Goal: Task Accomplishment & Management: Manage account settings

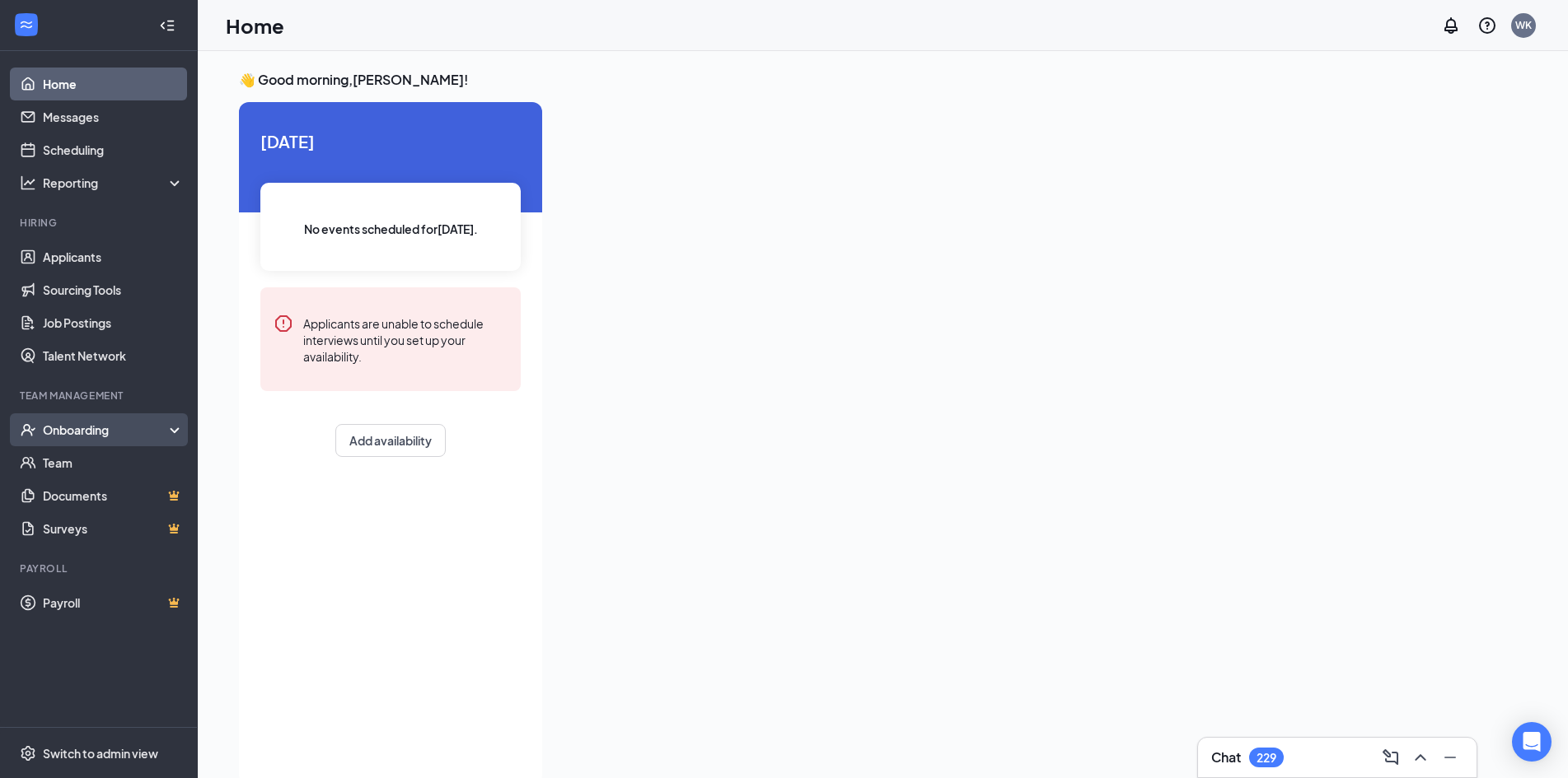
click at [79, 431] on div "Onboarding" at bounding box center [106, 430] width 126 height 17
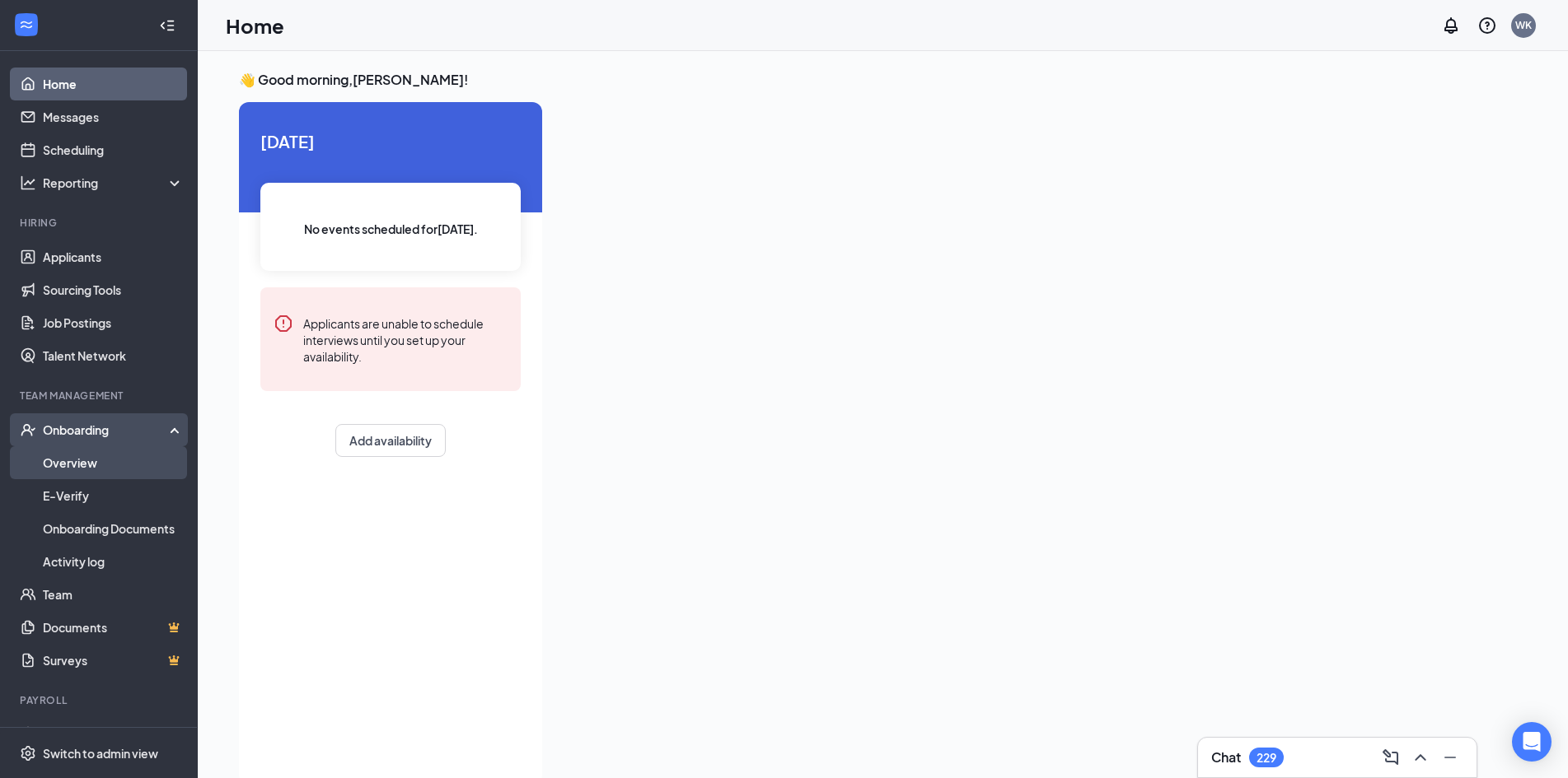
click at [84, 460] on link "Overview" at bounding box center [113, 462] width 140 height 33
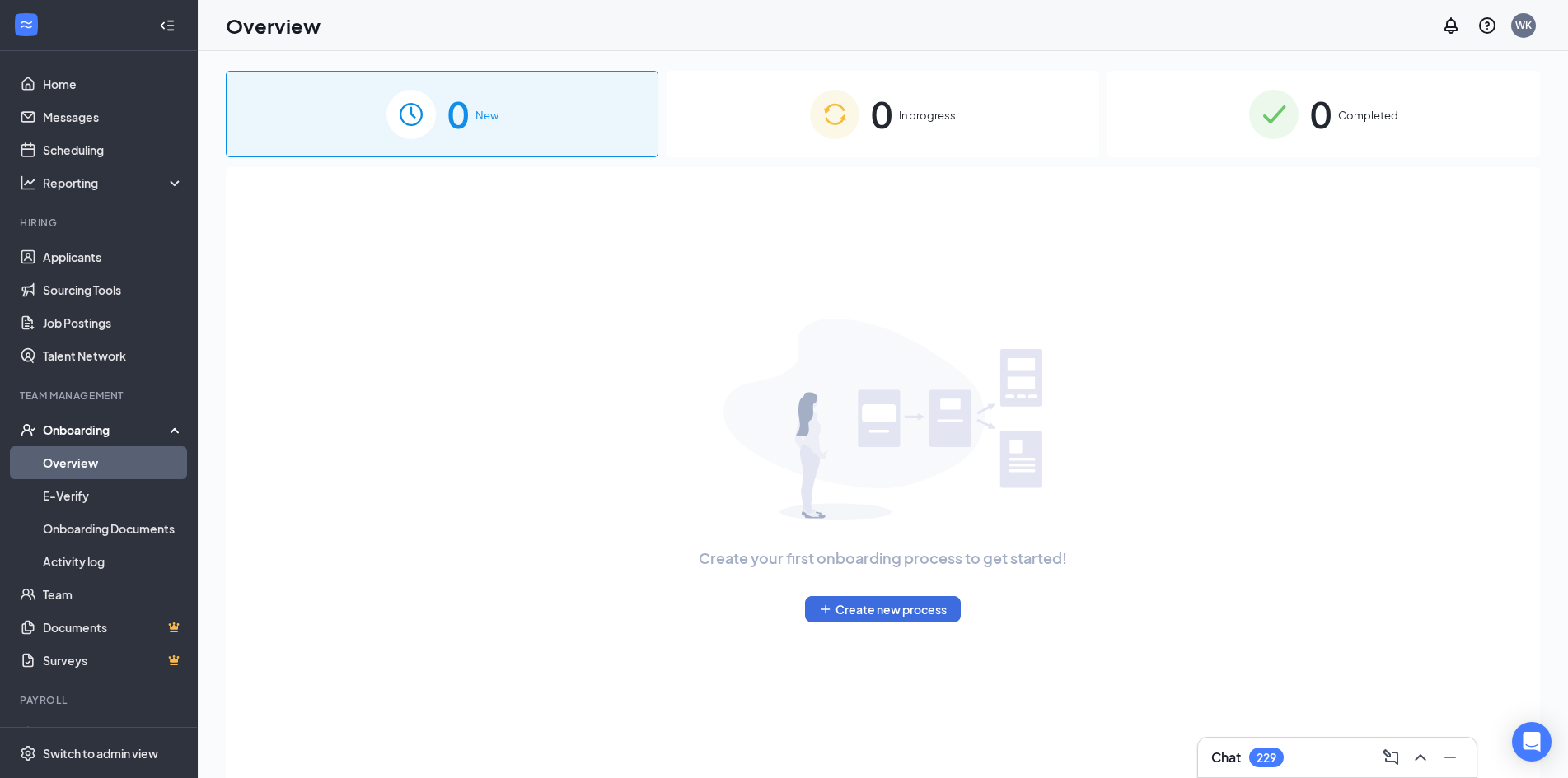
click at [1370, 123] on span "Completed" at bounding box center [1368, 115] width 60 height 17
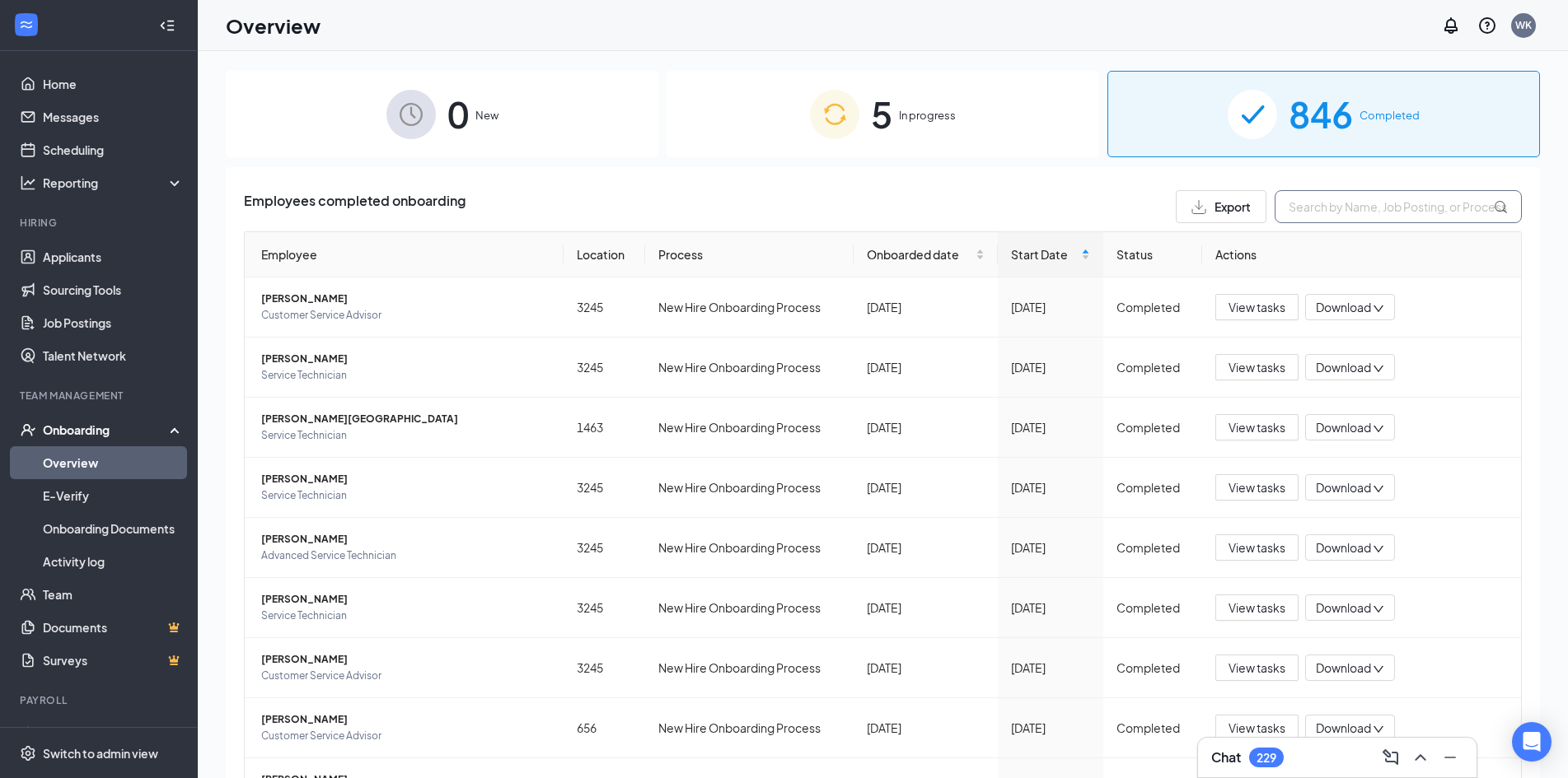
click at [1296, 205] on input "text" at bounding box center [1399, 206] width 247 height 33
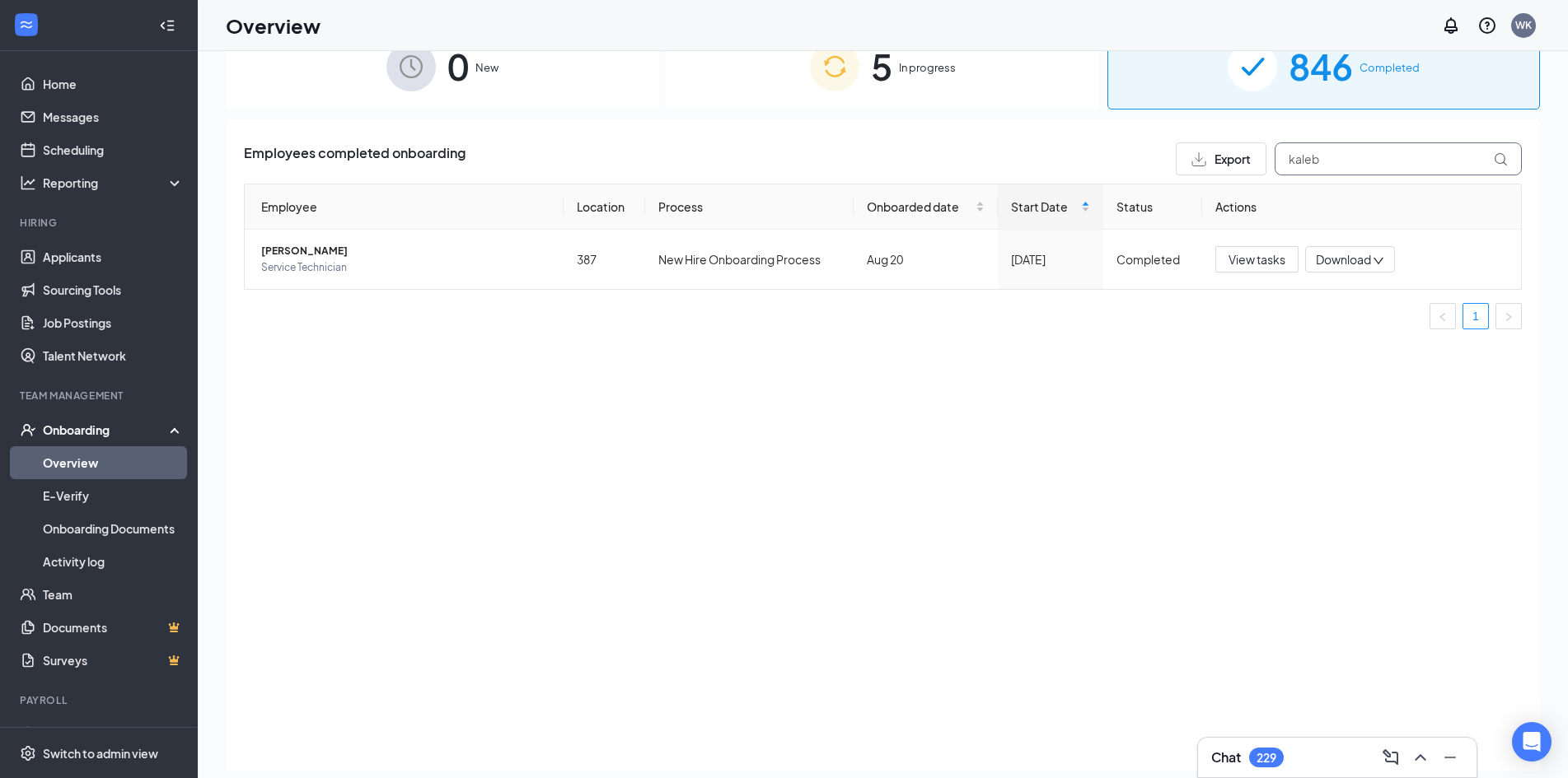
scroll to position [74, 0]
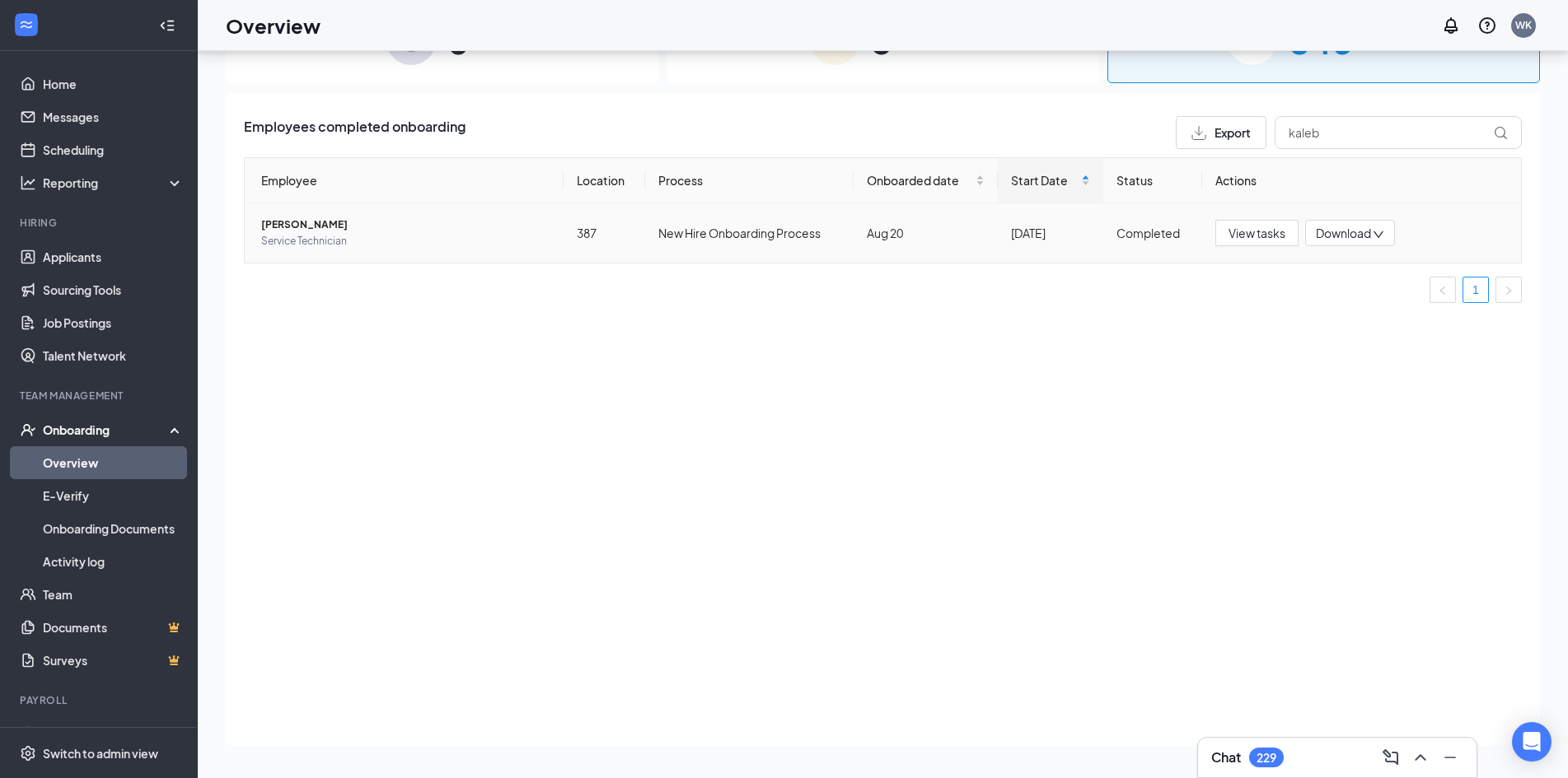
click at [289, 231] on span "[PERSON_NAME]" at bounding box center [405, 225] width 289 height 17
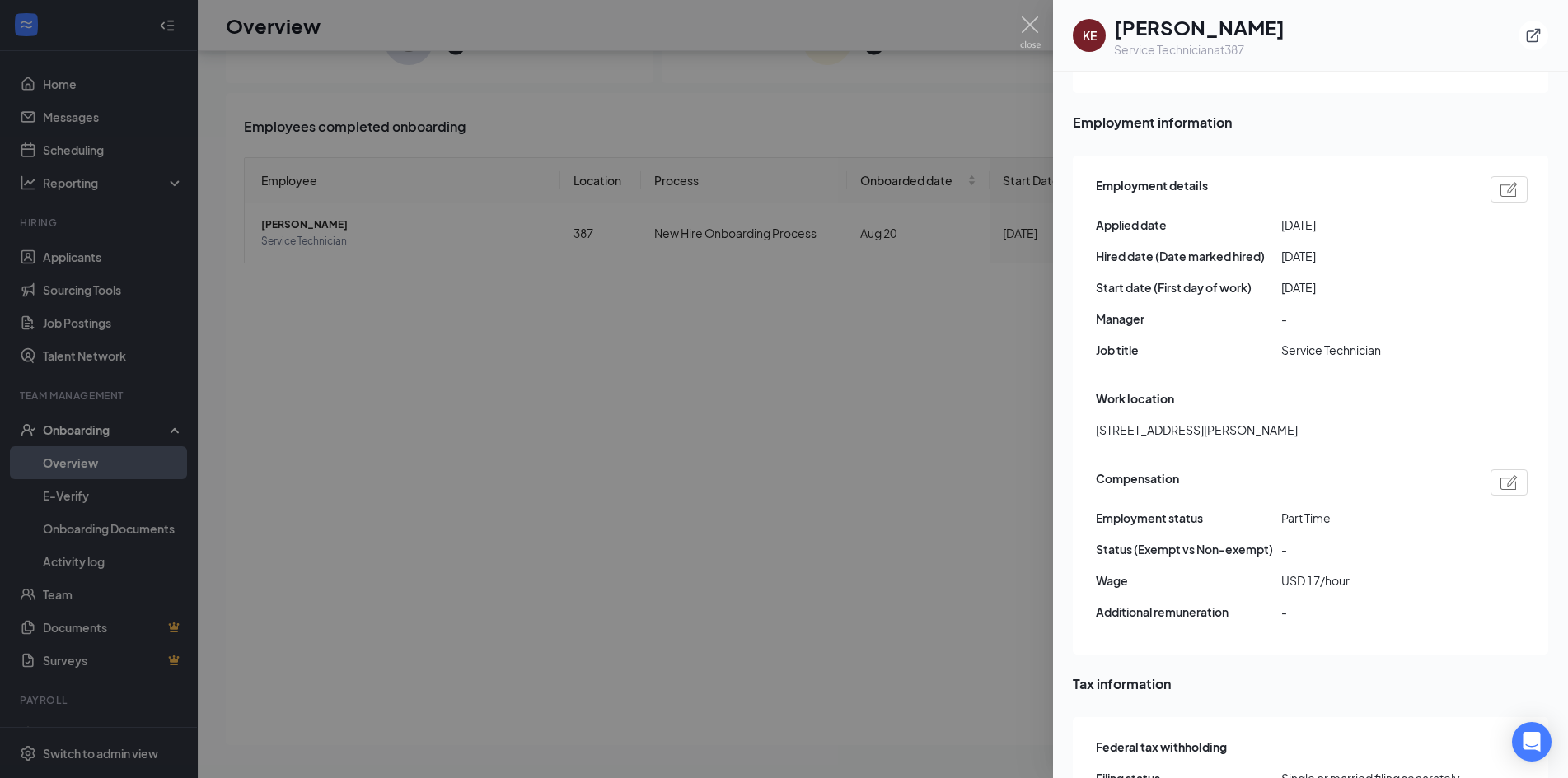
scroll to position [824, 0]
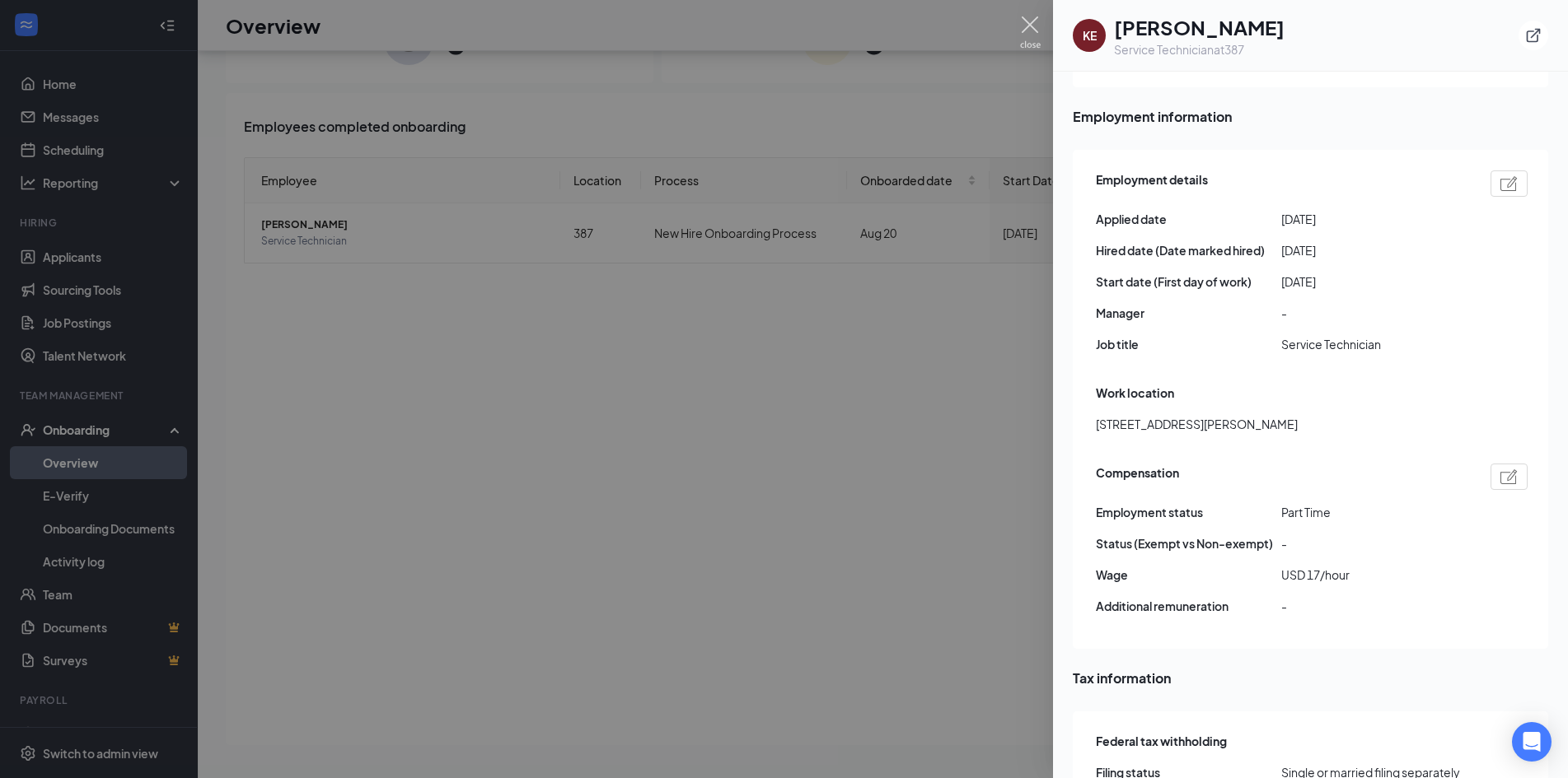
click at [1021, 20] on img at bounding box center [1030, 33] width 20 height 33
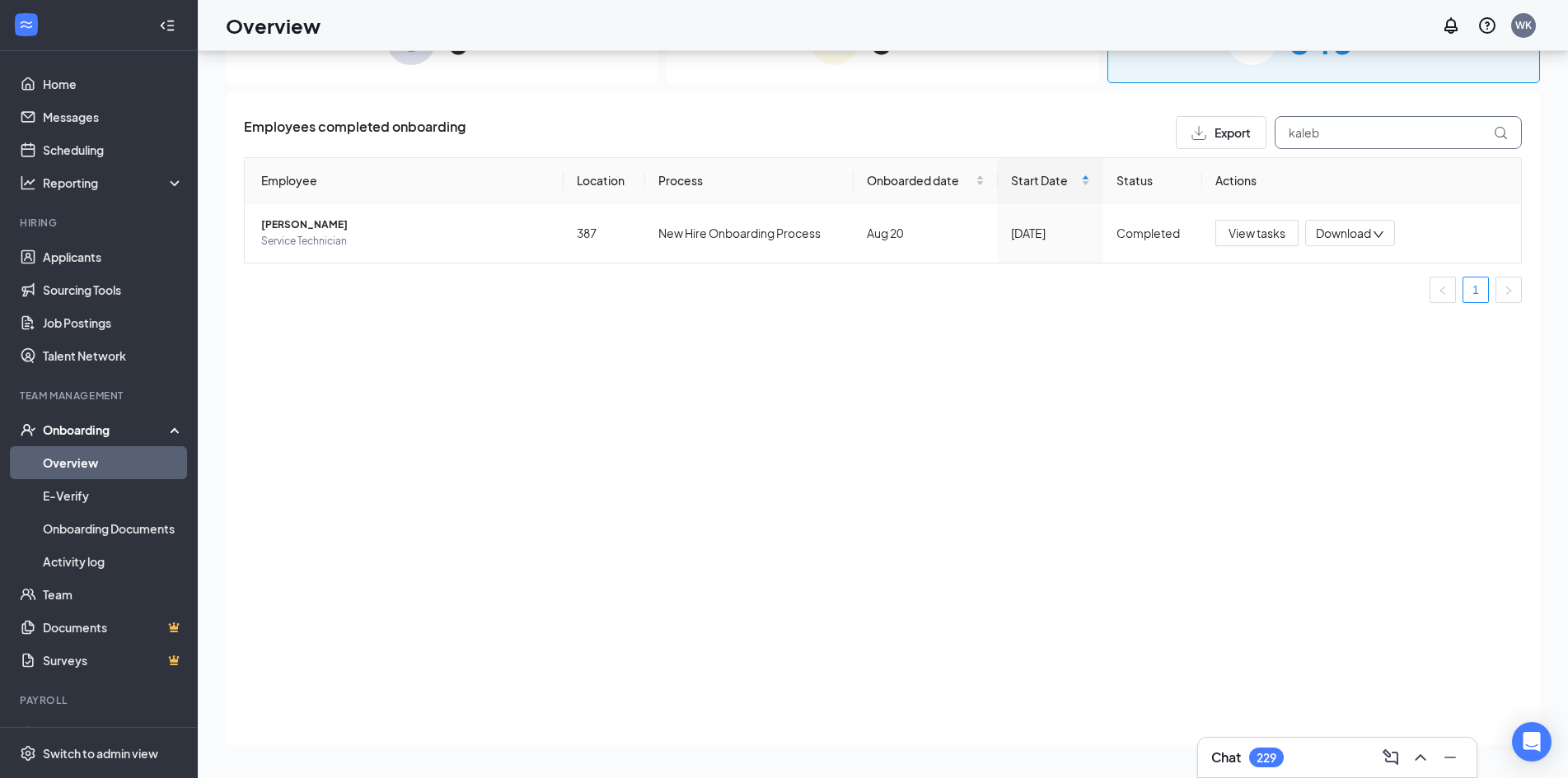
drag, startPoint x: 1368, startPoint y: 133, endPoint x: 1229, endPoint y: 156, distance: 140.9
click at [1228, 156] on div "Employees completed onboarding Export kaleb Employee Location Process Onboarded…" at bounding box center [883, 216] width 1278 height 200
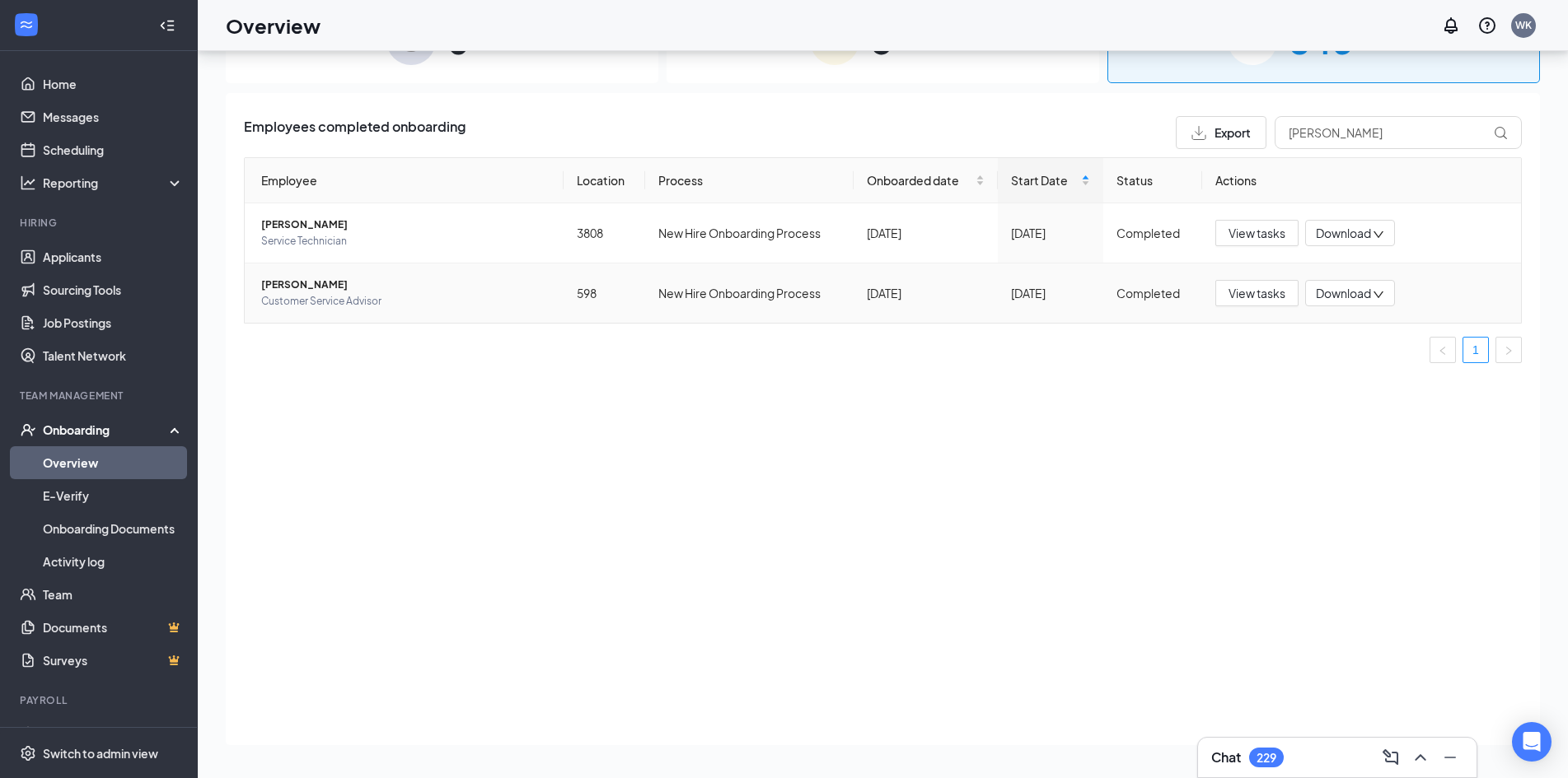
click at [265, 290] on span "[PERSON_NAME]" at bounding box center [405, 285] width 289 height 17
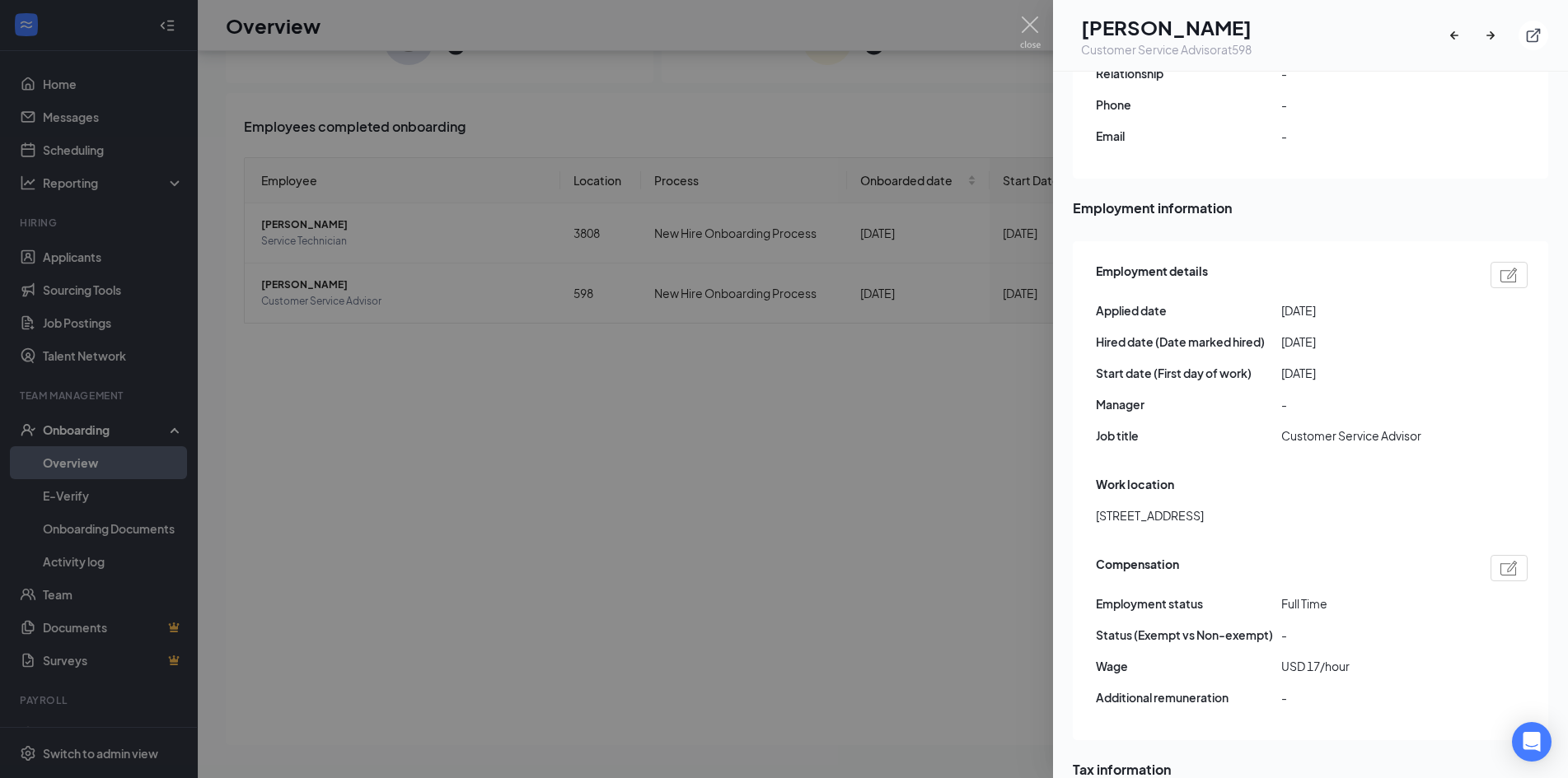
scroll to position [1071, 0]
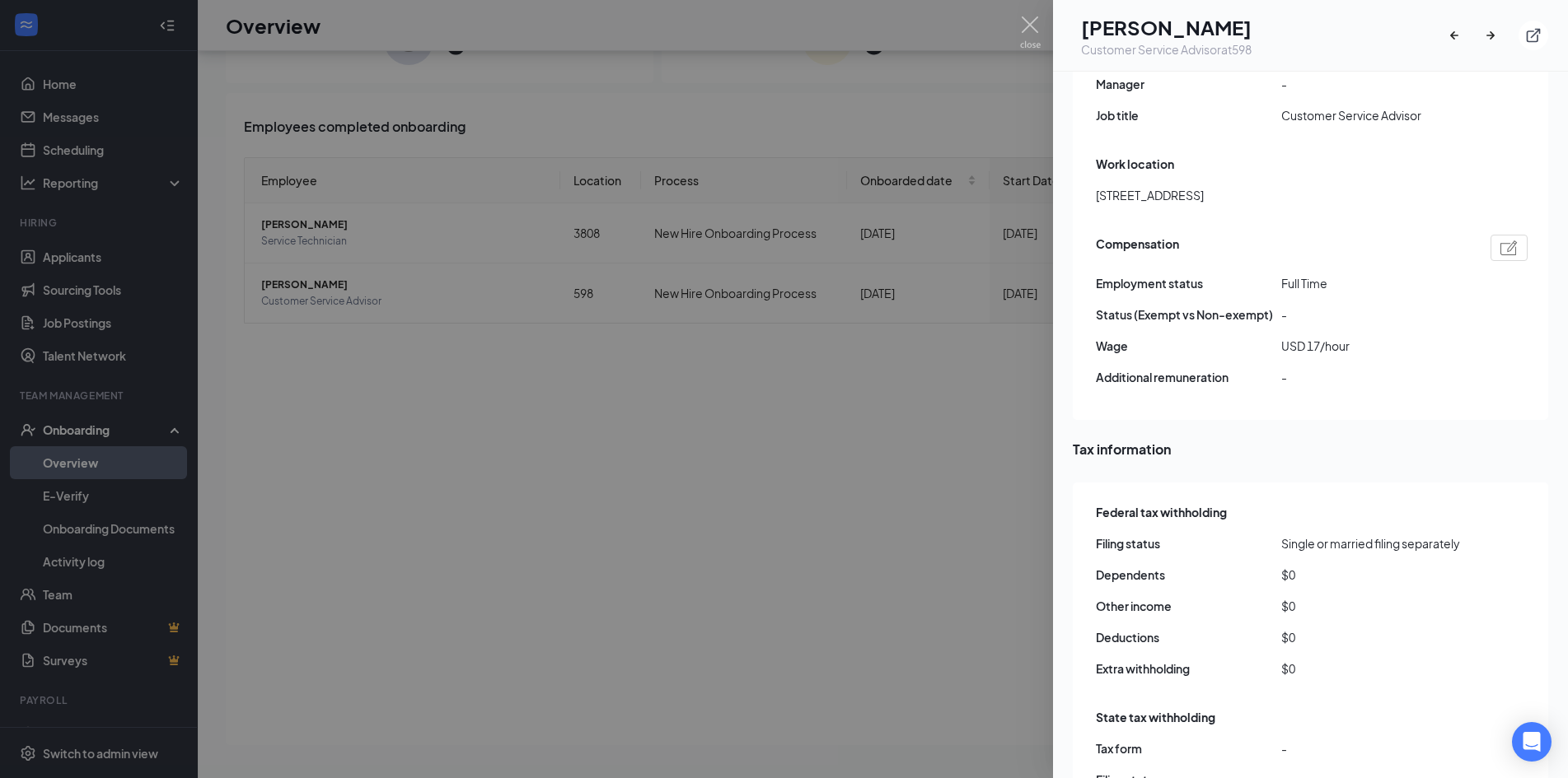
click at [1043, 19] on div at bounding box center [784, 389] width 1568 height 778
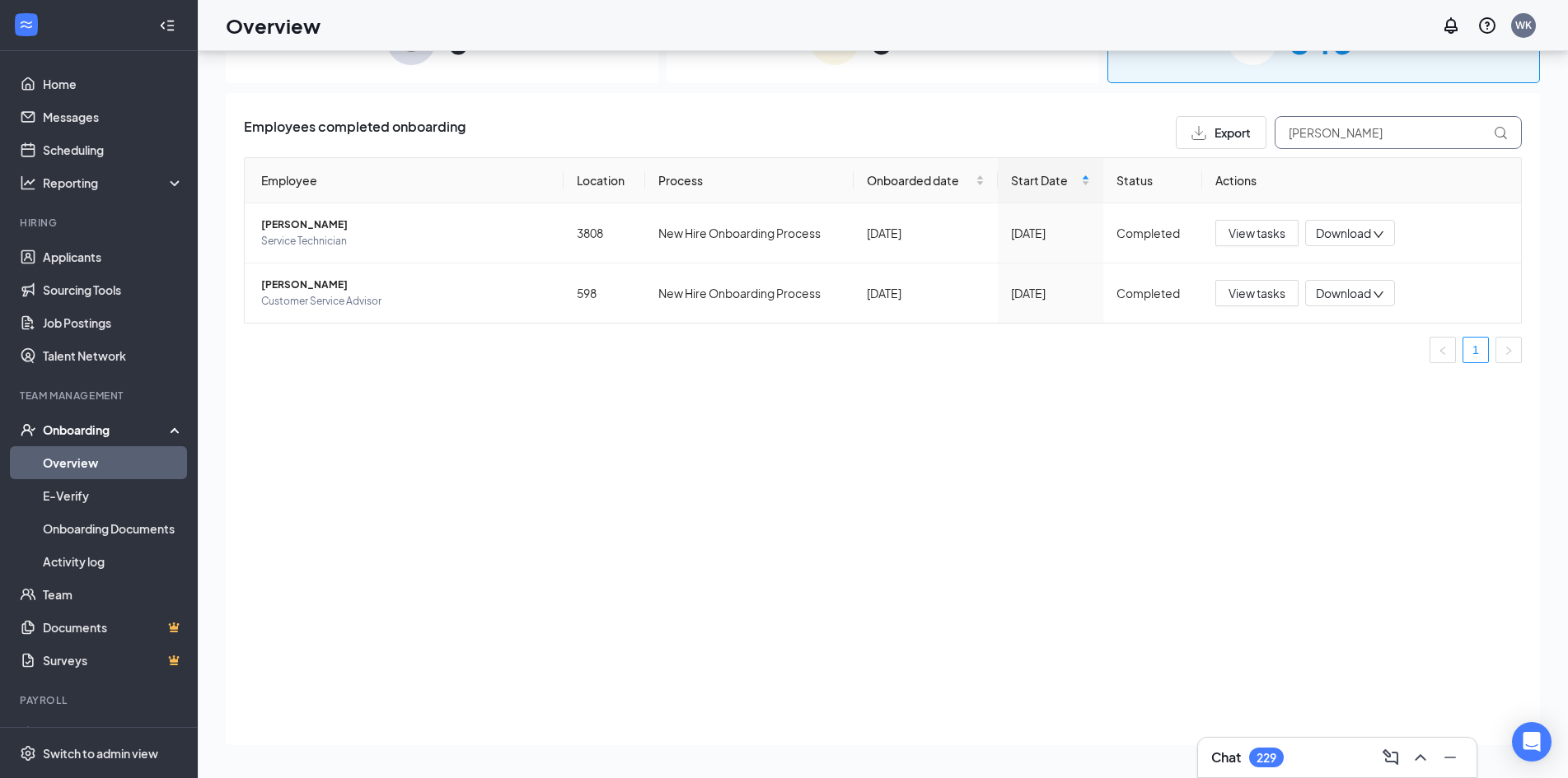
drag, startPoint x: 1369, startPoint y: 133, endPoint x: 1285, endPoint y: 145, distance: 84.9
click at [1287, 145] on input "[PERSON_NAME]" at bounding box center [1399, 132] width 247 height 33
click at [1282, 145] on input "[PERSON_NAME]" at bounding box center [1399, 132] width 247 height 33
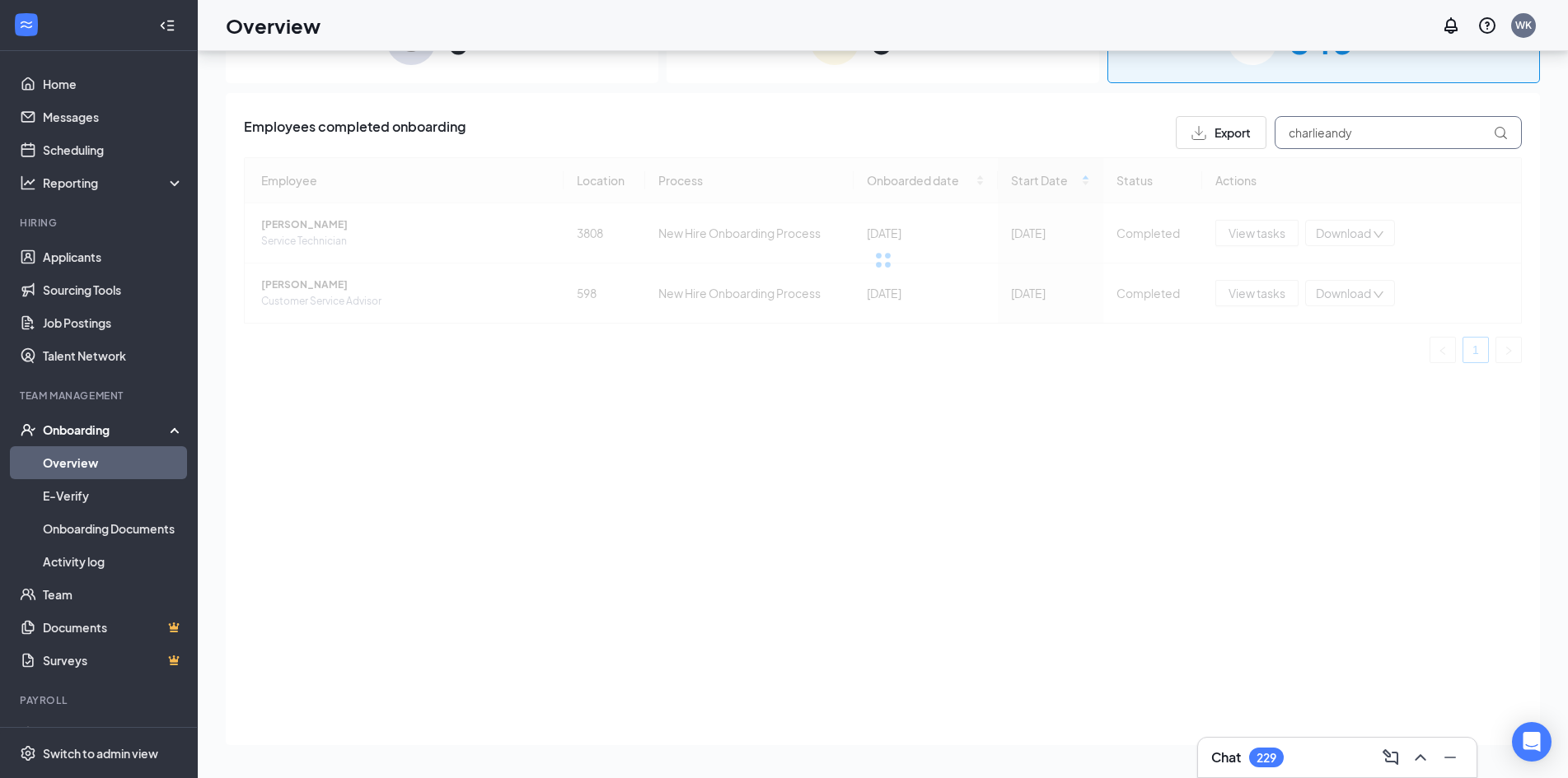
drag, startPoint x: 1375, startPoint y: 132, endPoint x: 1270, endPoint y: 139, distance: 105.2
click at [1270, 139] on div "Export charlieandy" at bounding box center [1349, 132] width 346 height 33
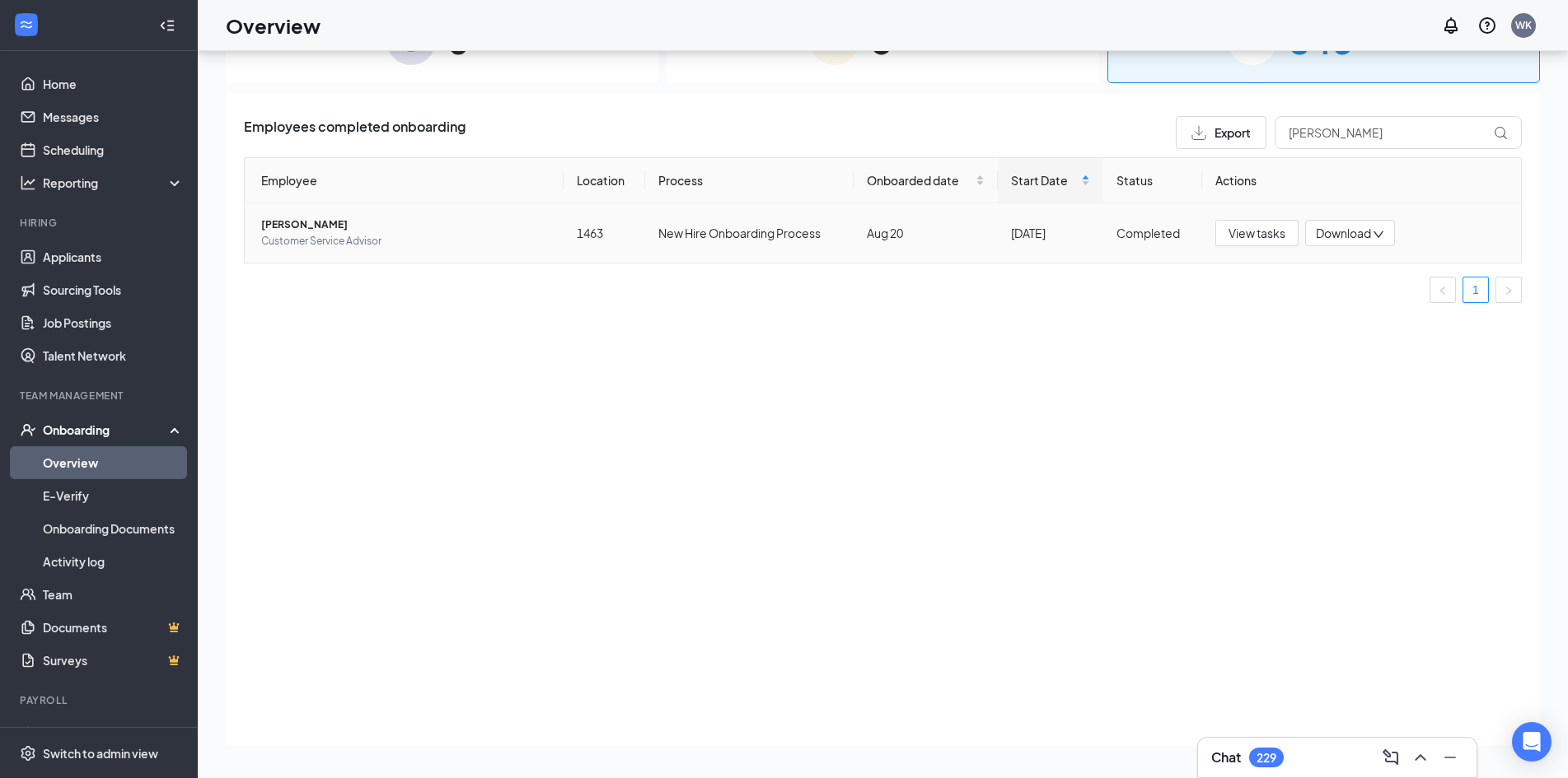
click at [296, 226] on span "[PERSON_NAME]" at bounding box center [405, 225] width 289 height 17
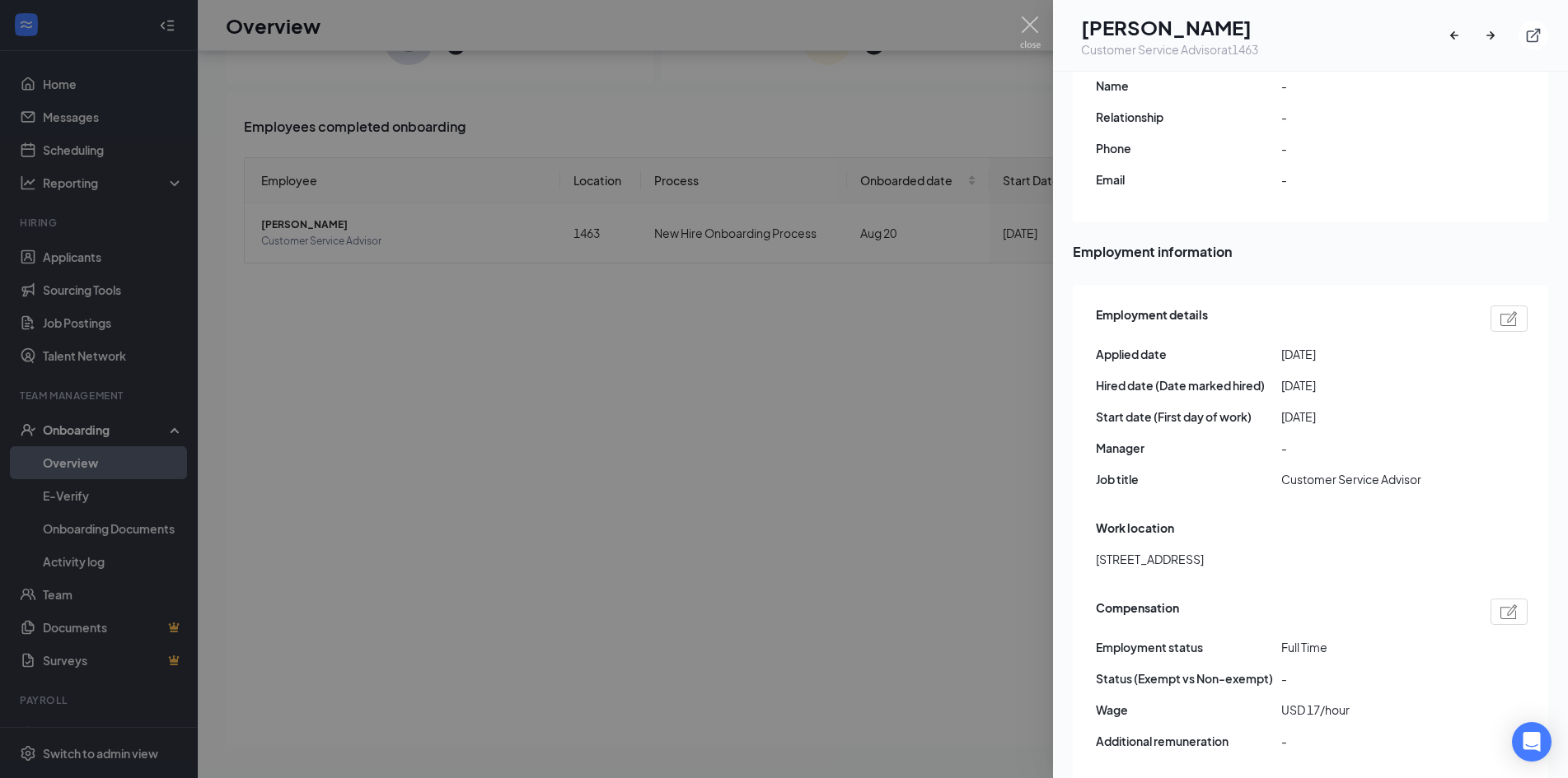
scroll to position [824, 0]
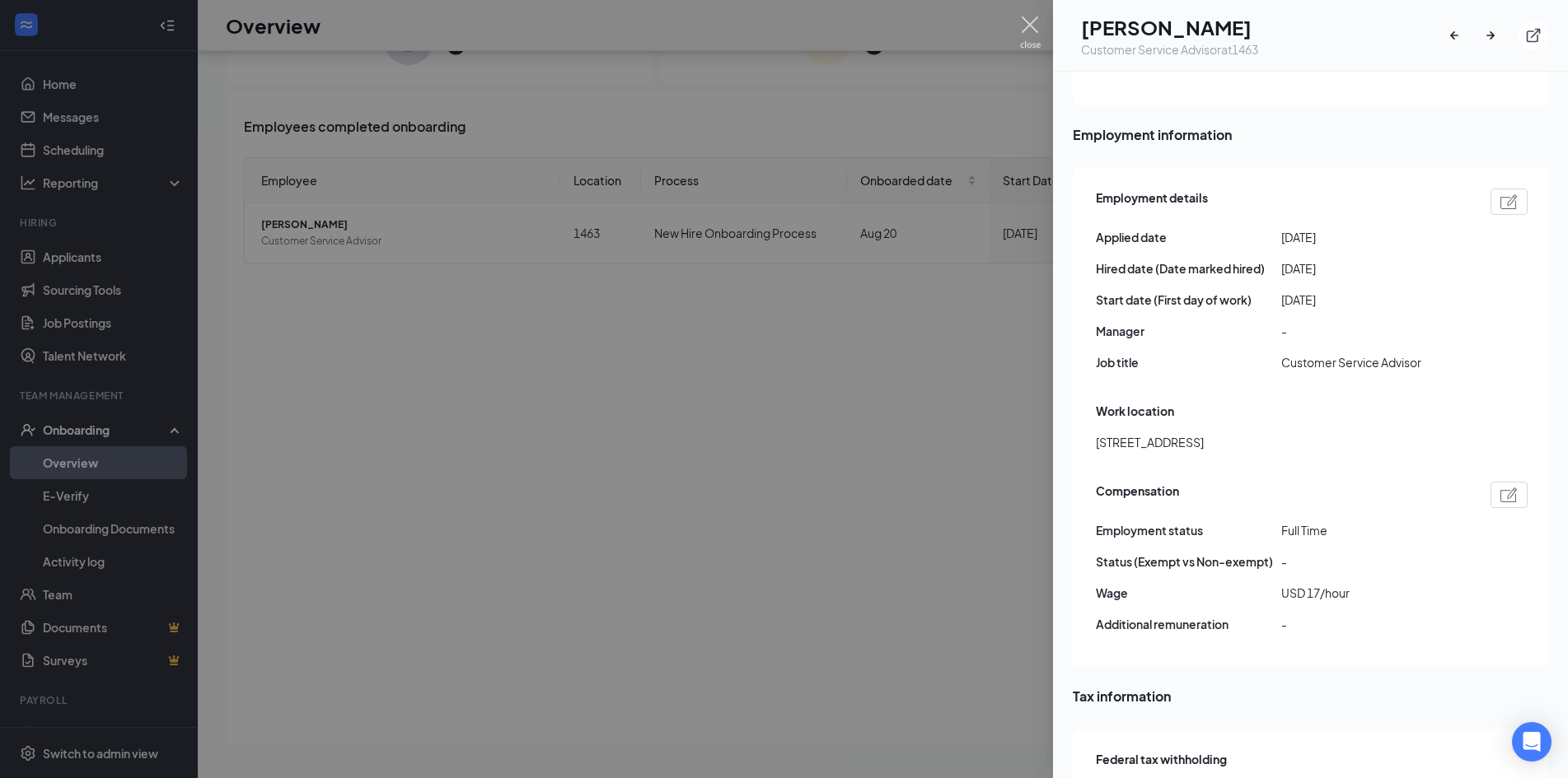
click at [1022, 24] on img at bounding box center [1030, 33] width 20 height 33
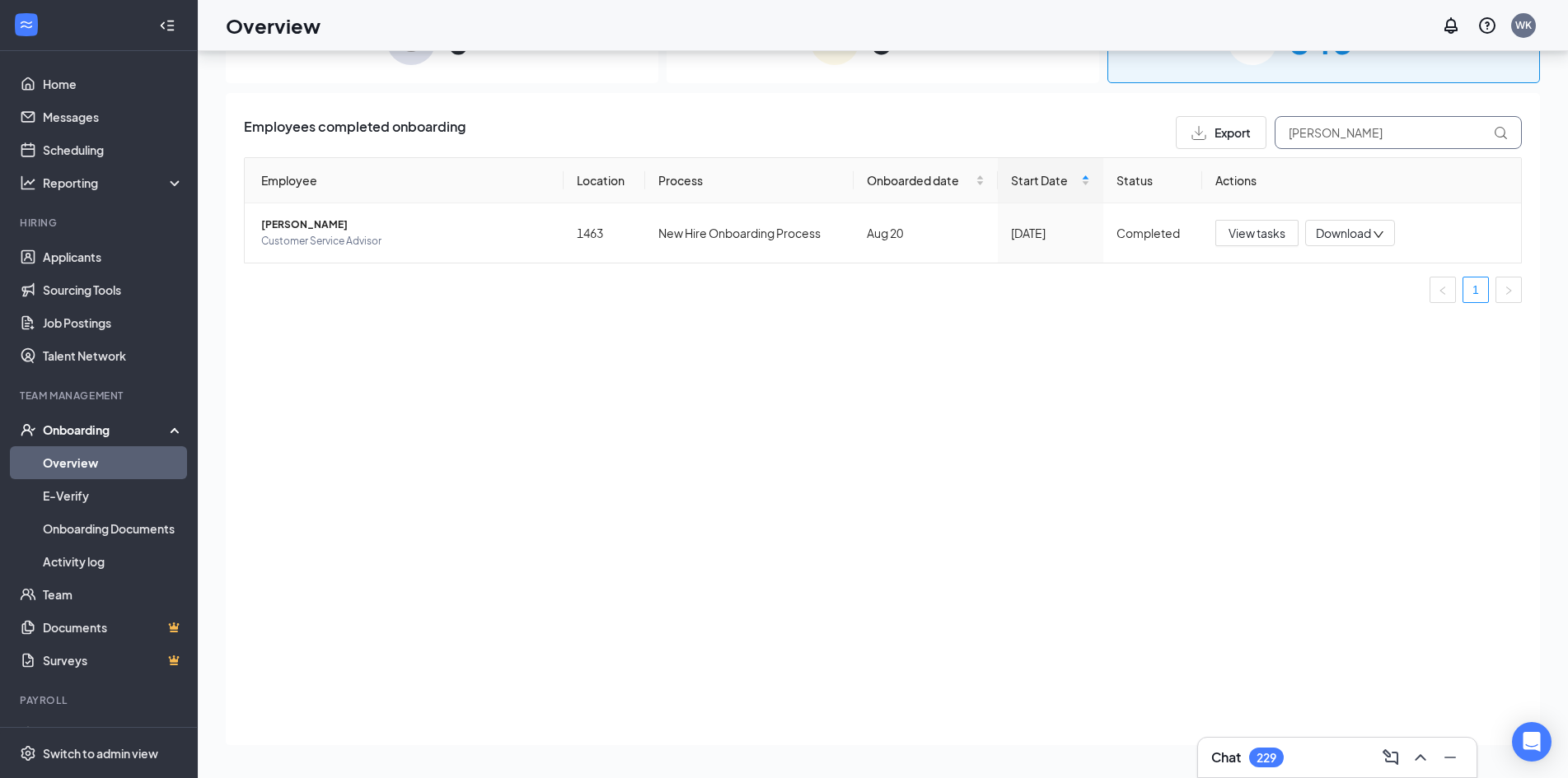
drag, startPoint x: 1284, startPoint y: 138, endPoint x: 1243, endPoint y: 144, distance: 41.4
click at [1243, 144] on div "Export [PERSON_NAME]" at bounding box center [1349, 132] width 346 height 33
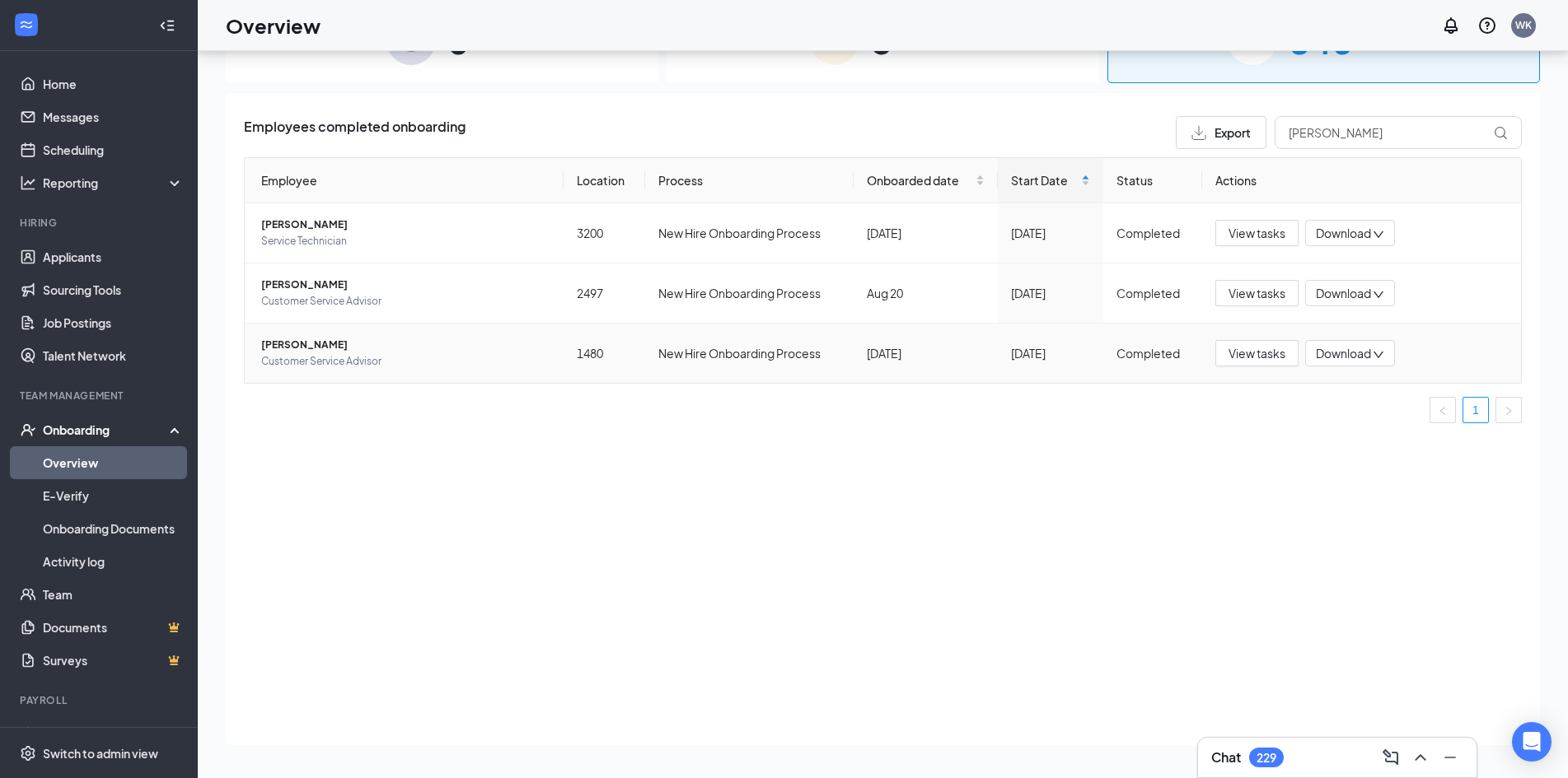
click at [314, 343] on span "[PERSON_NAME]" at bounding box center [405, 345] width 289 height 17
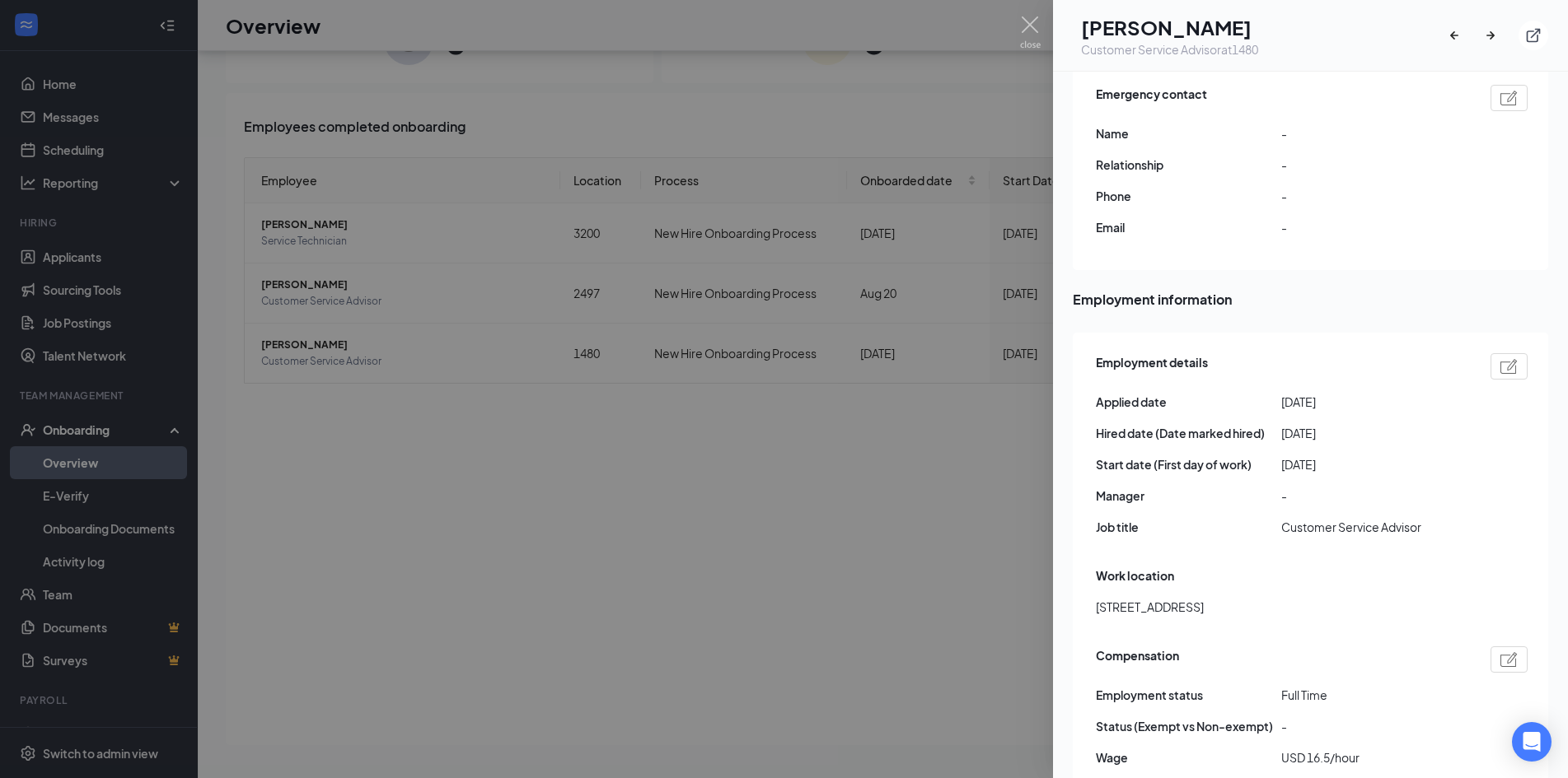
scroll to position [906, 0]
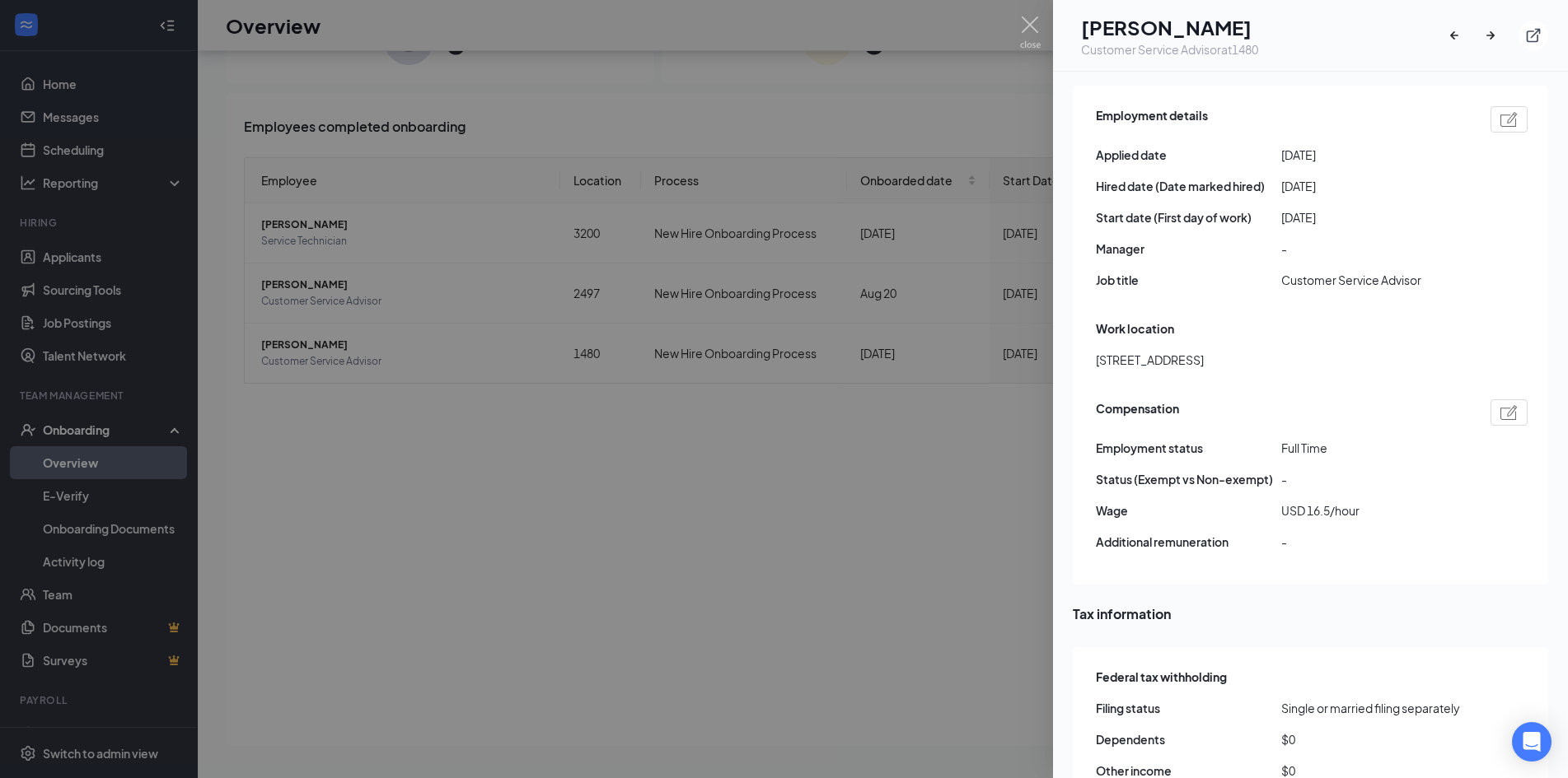
click at [1030, 23] on img at bounding box center [1030, 33] width 20 height 33
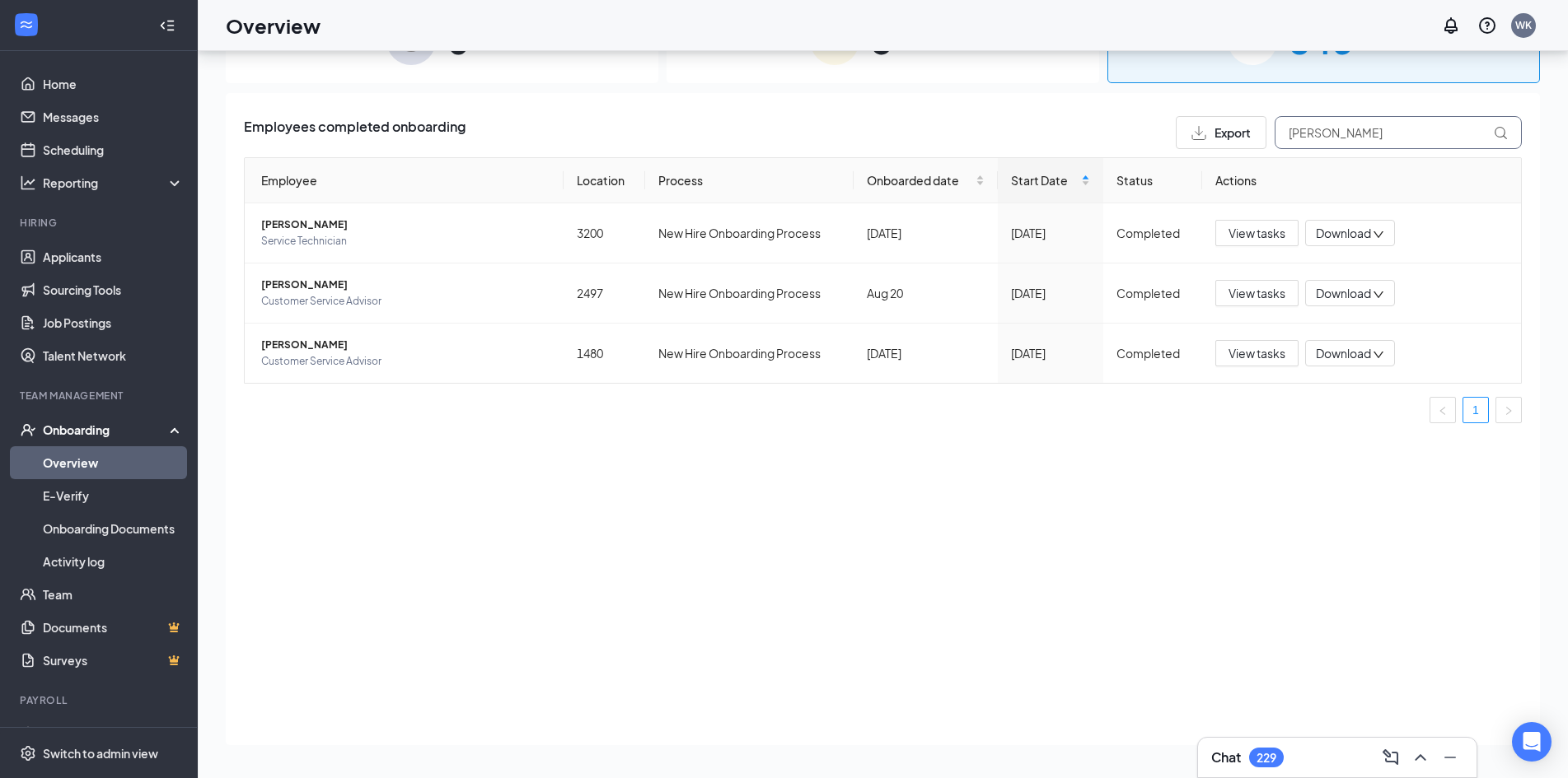
drag, startPoint x: 1361, startPoint y: 132, endPoint x: 1233, endPoint y: 142, distance: 128.4
click at [1233, 142] on div "Export [PERSON_NAME]" at bounding box center [1349, 132] width 346 height 33
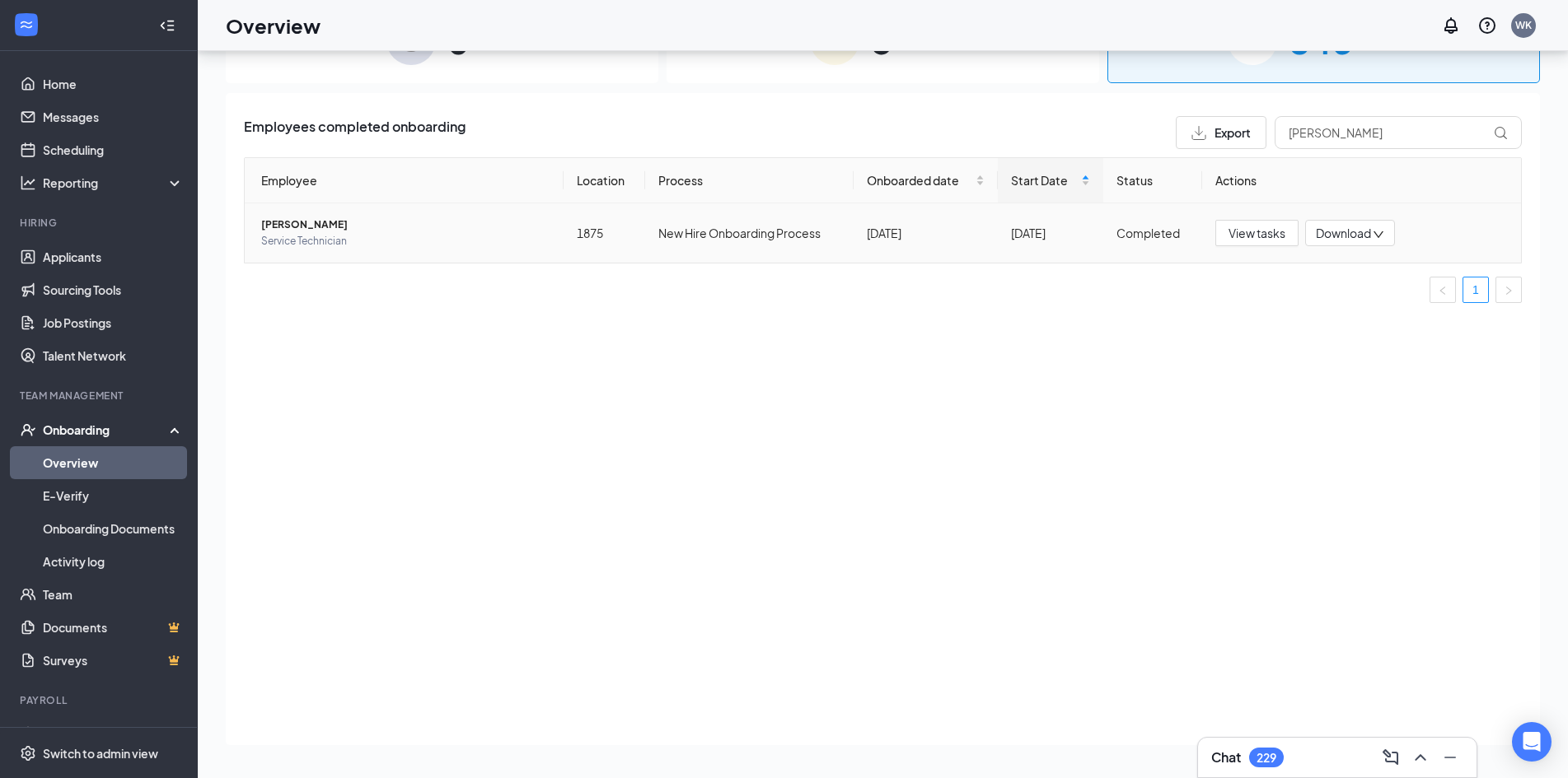
click at [352, 224] on span "[PERSON_NAME]" at bounding box center [405, 225] width 289 height 17
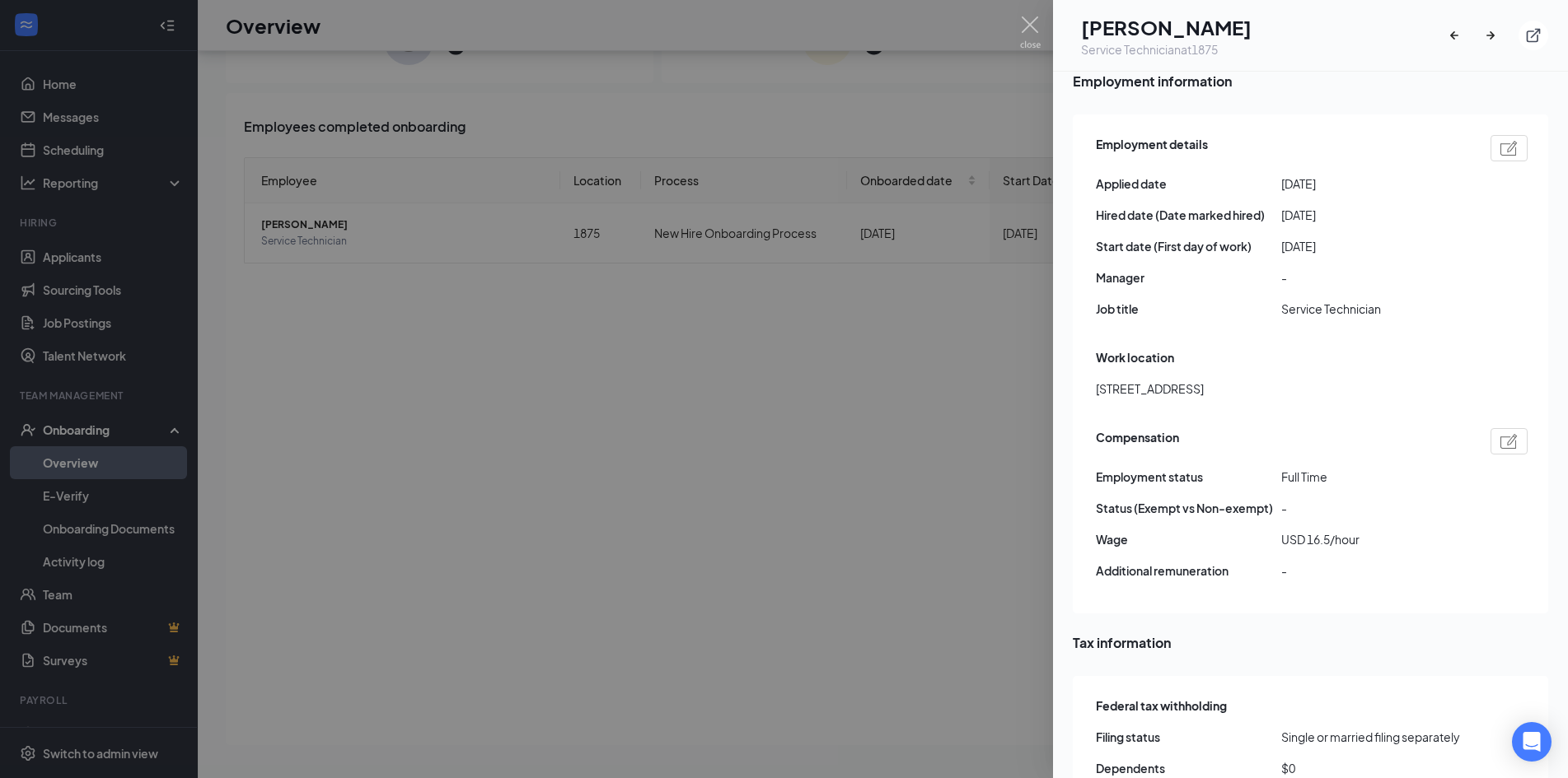
scroll to position [906, 0]
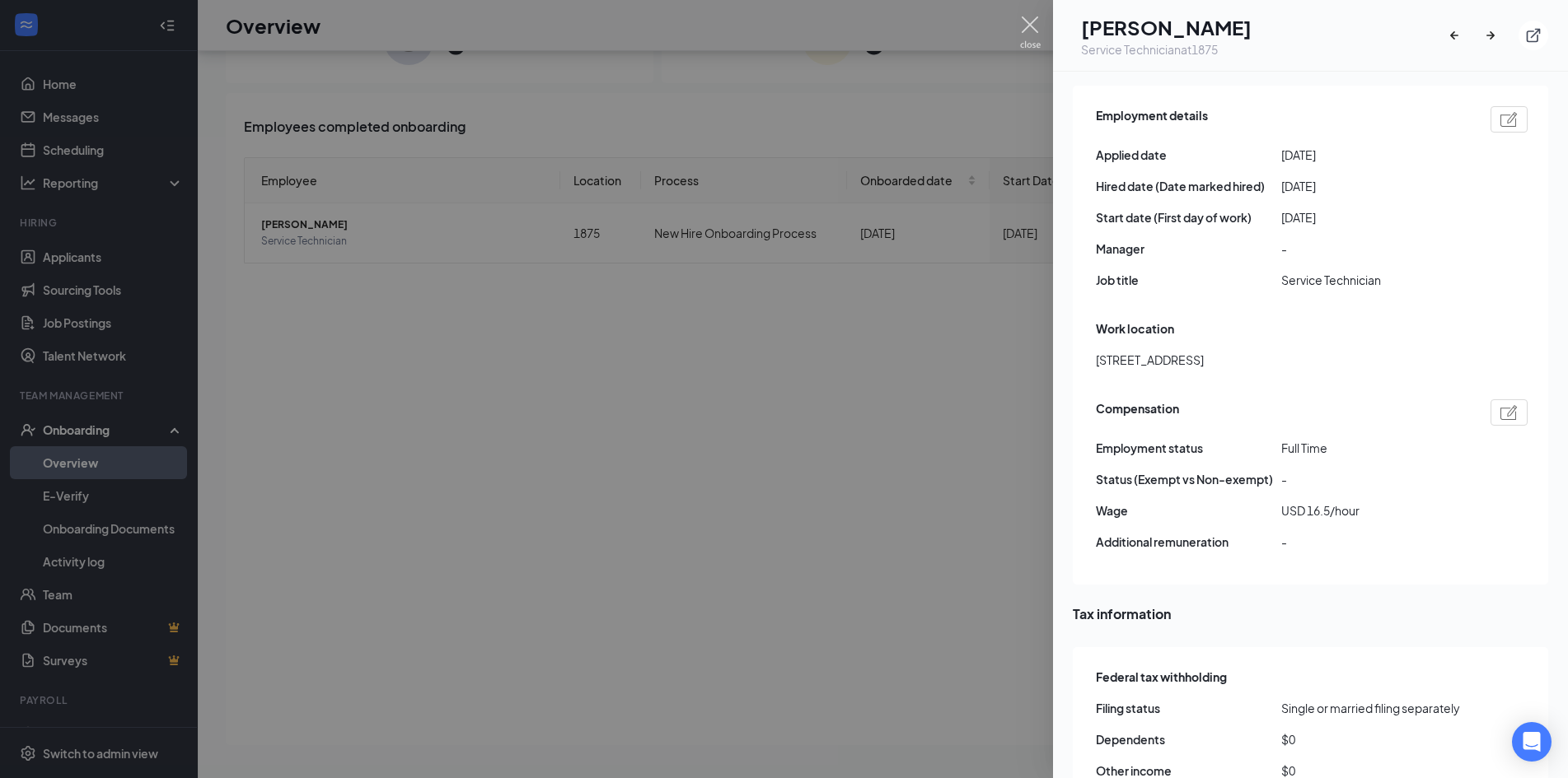
click at [1036, 33] on img at bounding box center [1030, 33] width 20 height 33
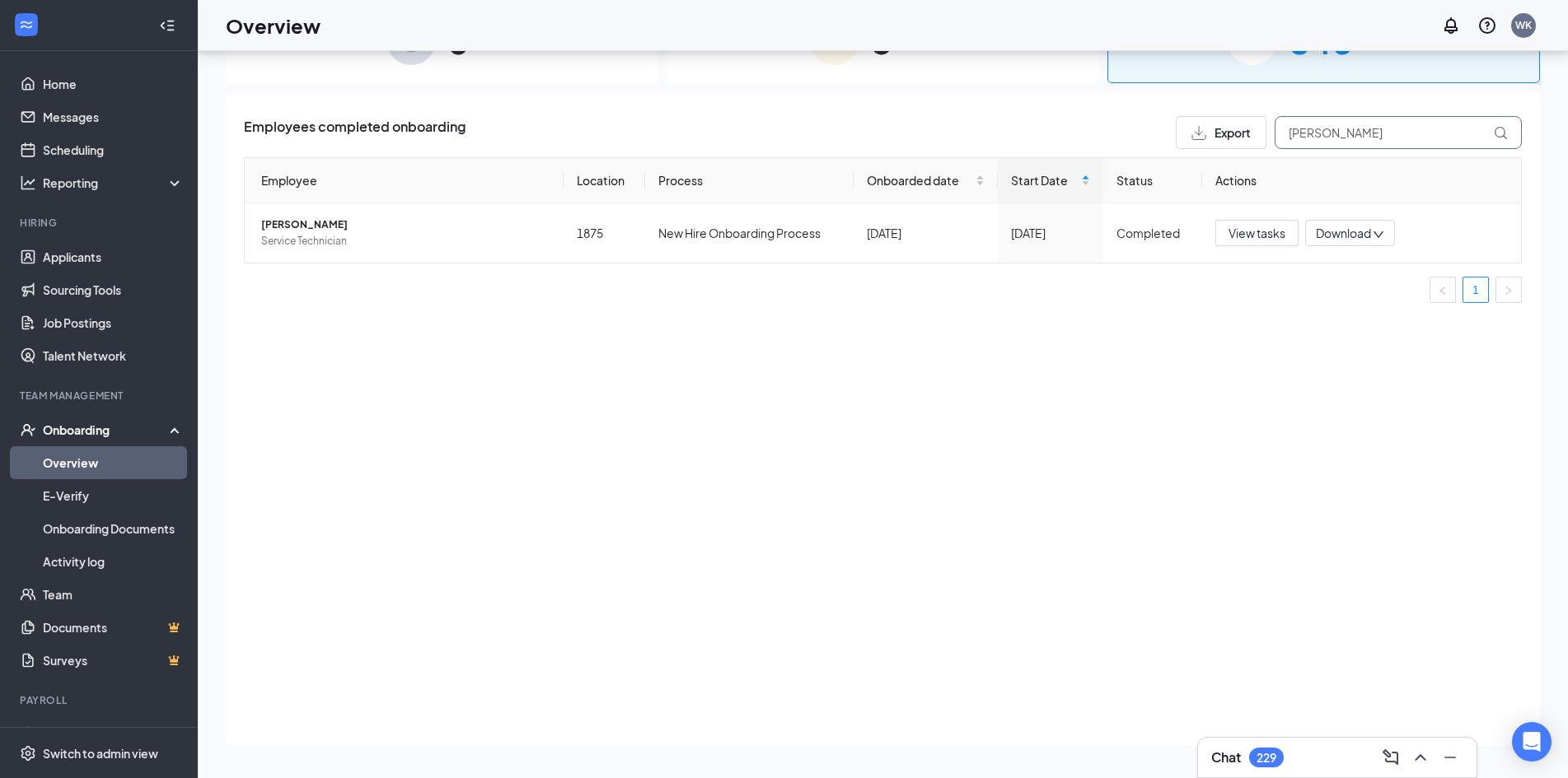
drag, startPoint x: 1352, startPoint y: 140, endPoint x: 1256, endPoint y: 149, distance: 96.4
click at [1254, 149] on div "Employees completed onboarding Export [PERSON_NAME] Location Process Onboarded …" at bounding box center [883, 216] width 1278 height 200
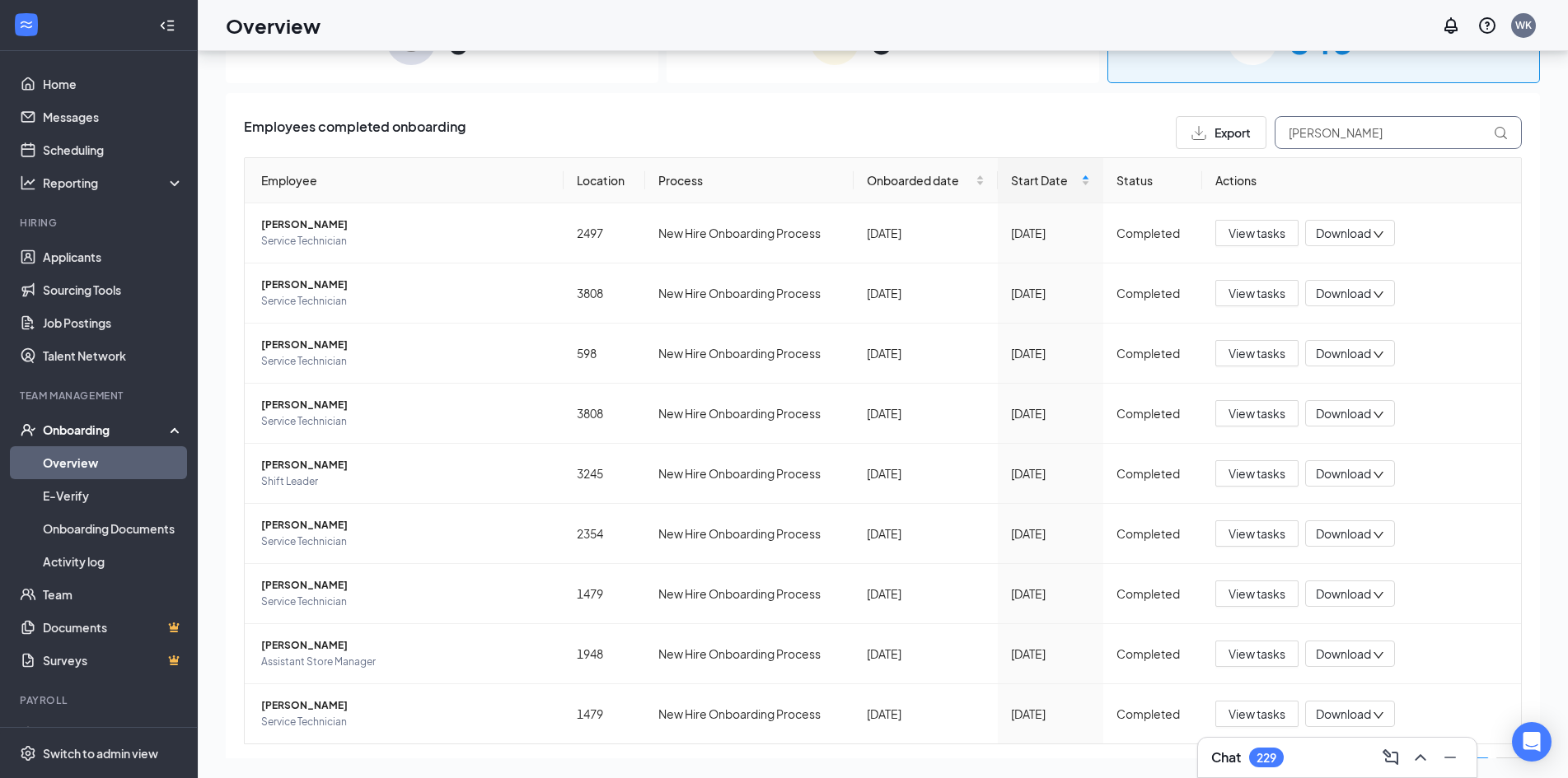
drag, startPoint x: 1343, startPoint y: 140, endPoint x: 1249, endPoint y: 155, distance: 95.2
click at [1249, 155] on div "Employees completed onboarding Export [PERSON_NAME] Employee Location Process O…" at bounding box center [883, 456] width 1278 height 681
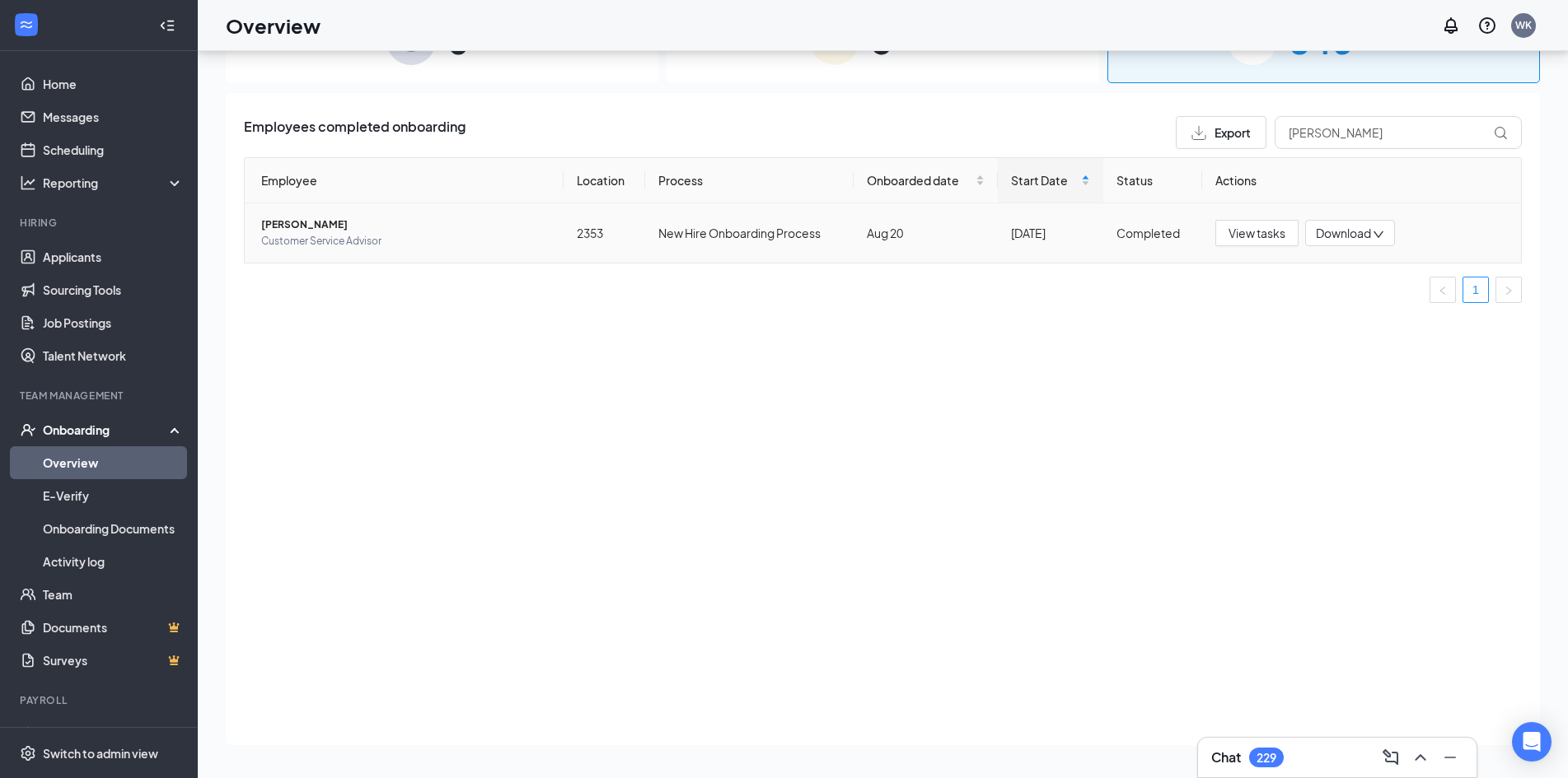
click at [356, 228] on span "[PERSON_NAME]" at bounding box center [405, 225] width 289 height 17
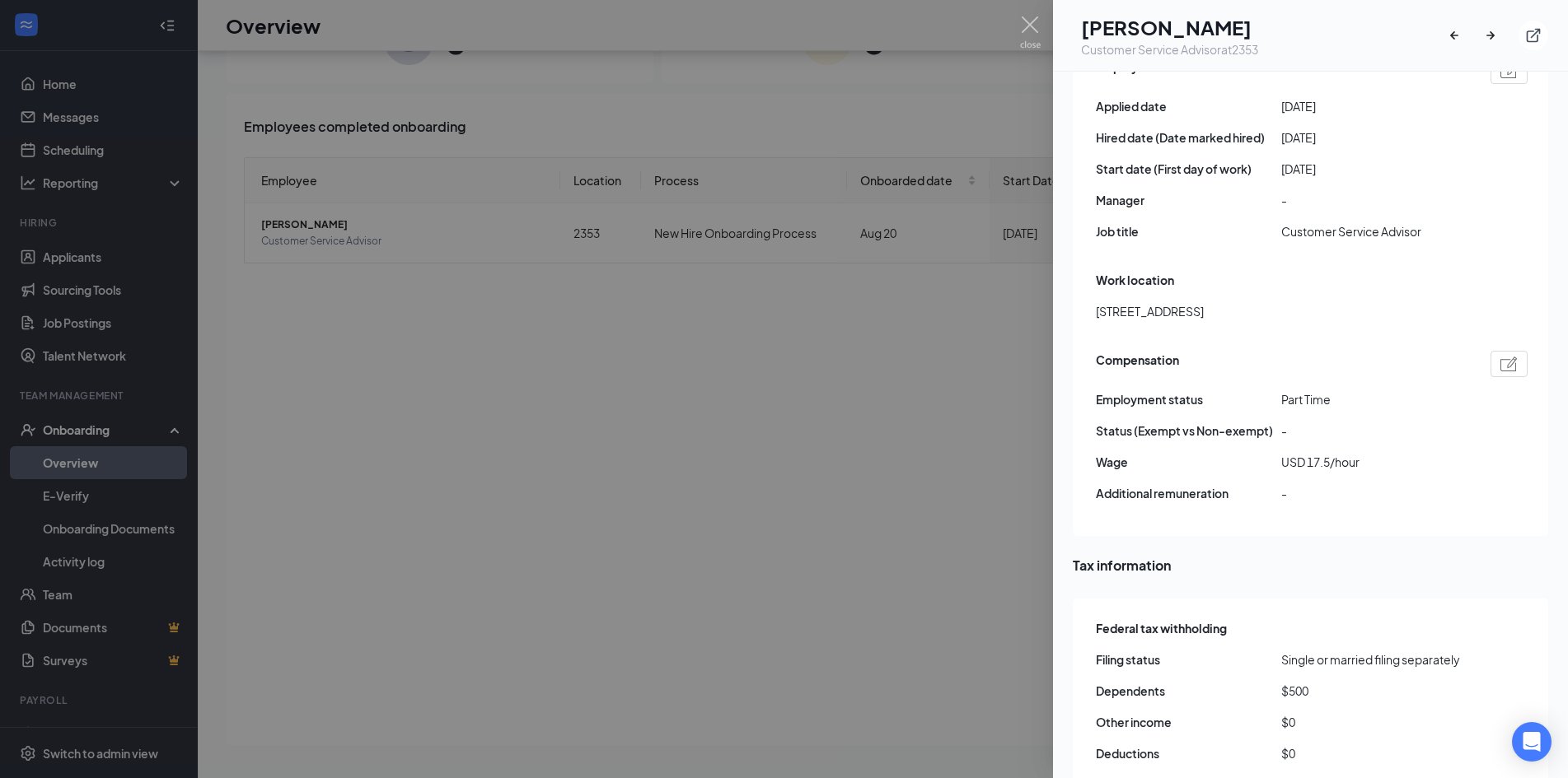
scroll to position [926, 0]
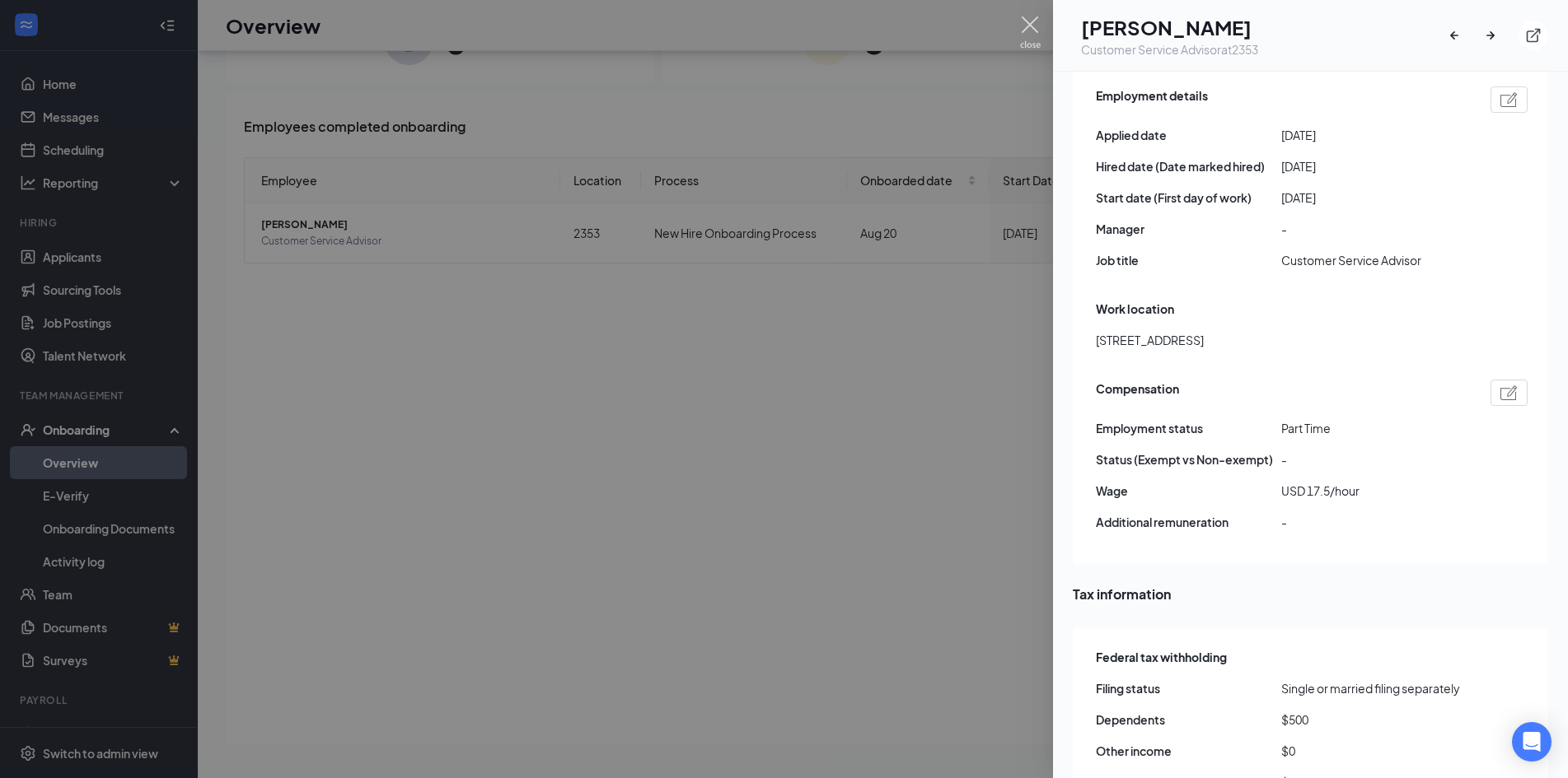
click at [1030, 20] on img at bounding box center [1030, 33] width 20 height 33
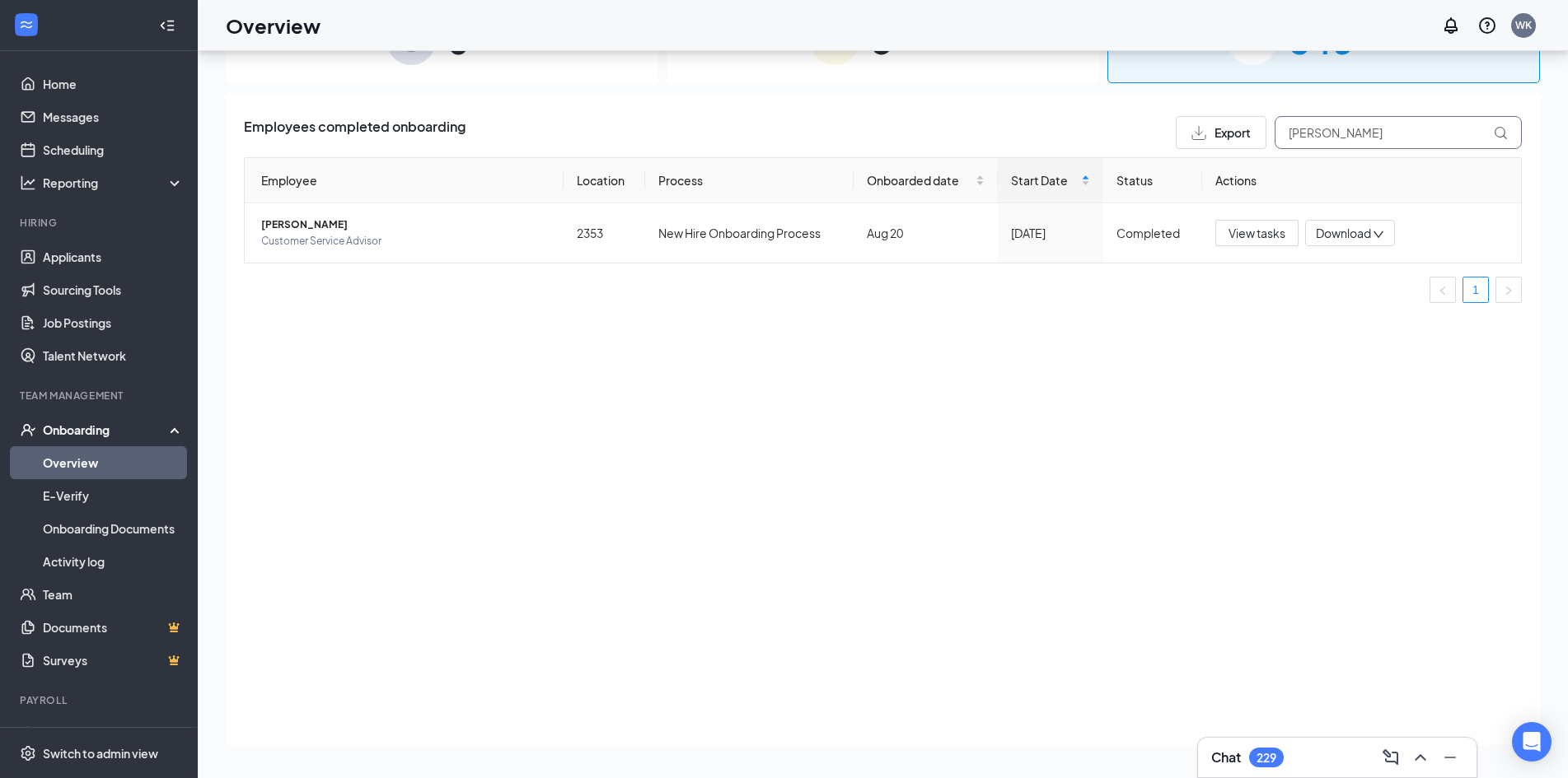
drag, startPoint x: 1289, startPoint y: 149, endPoint x: 1260, endPoint y: 152, distance: 29.2
click at [1260, 152] on div "Employees completed onboarding Export [PERSON_NAME] Employee Location Process O…" at bounding box center [883, 216] width 1278 height 200
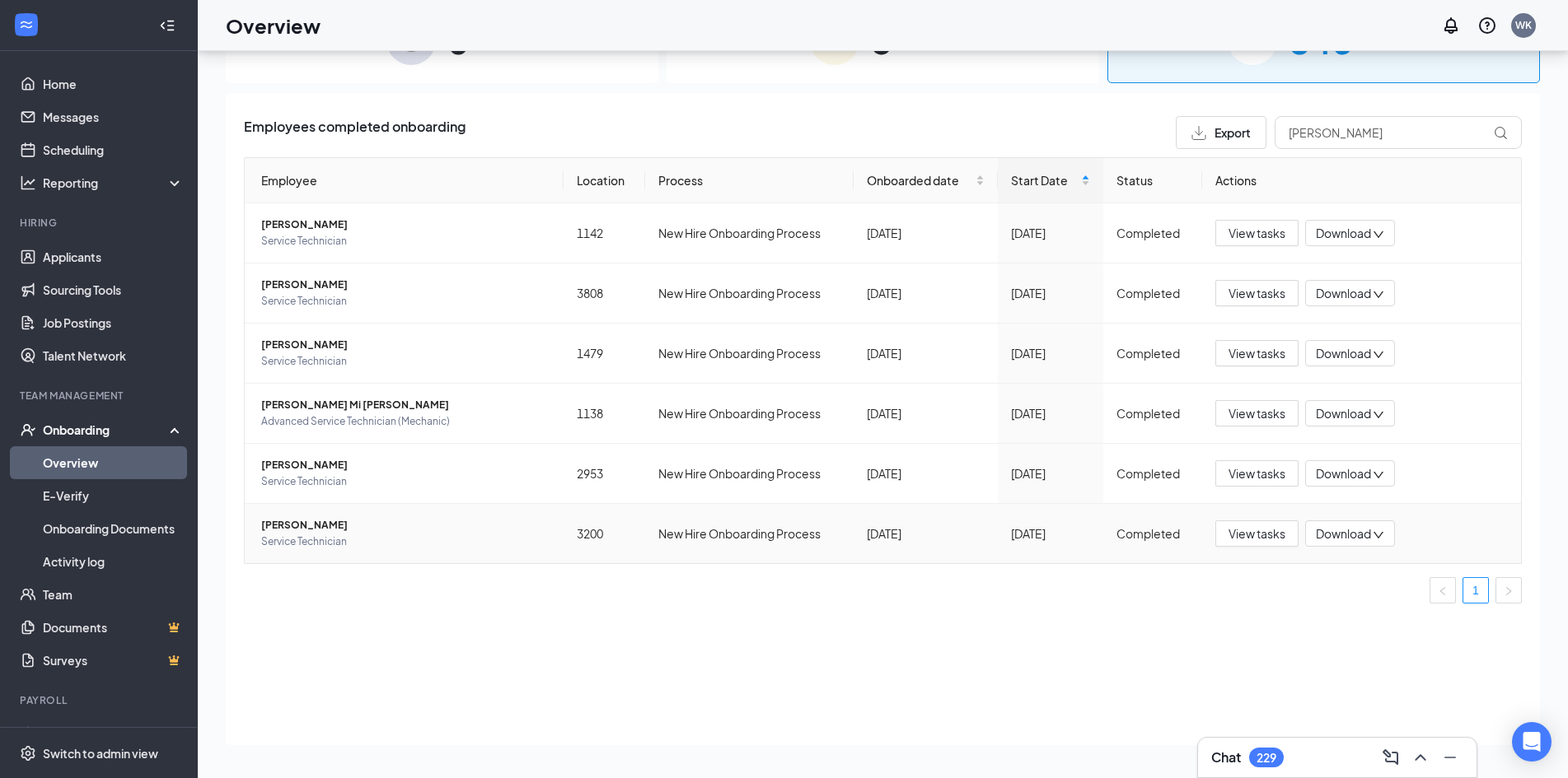
click at [328, 531] on span "[PERSON_NAME]" at bounding box center [405, 525] width 289 height 17
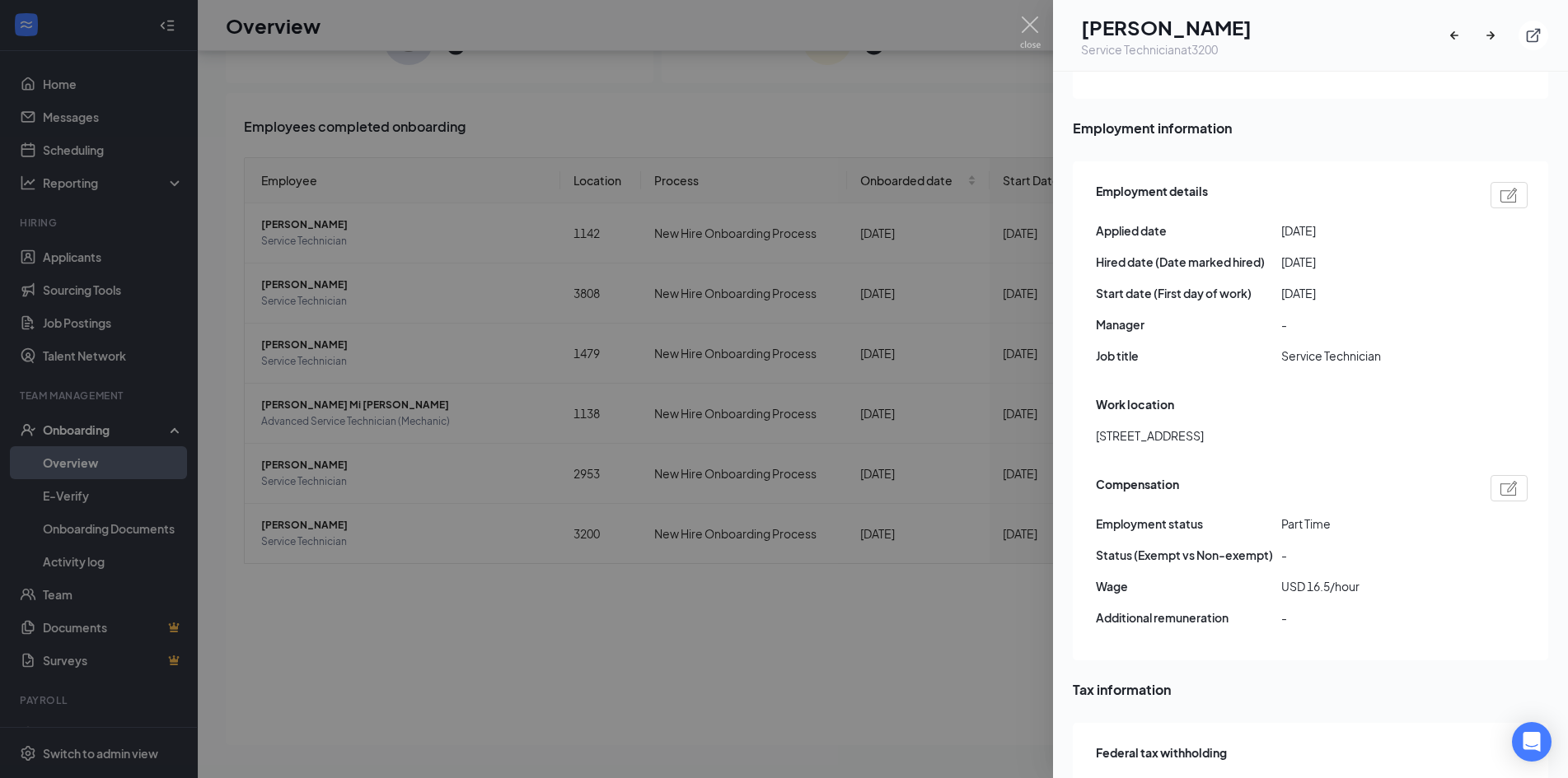
scroll to position [1008, 0]
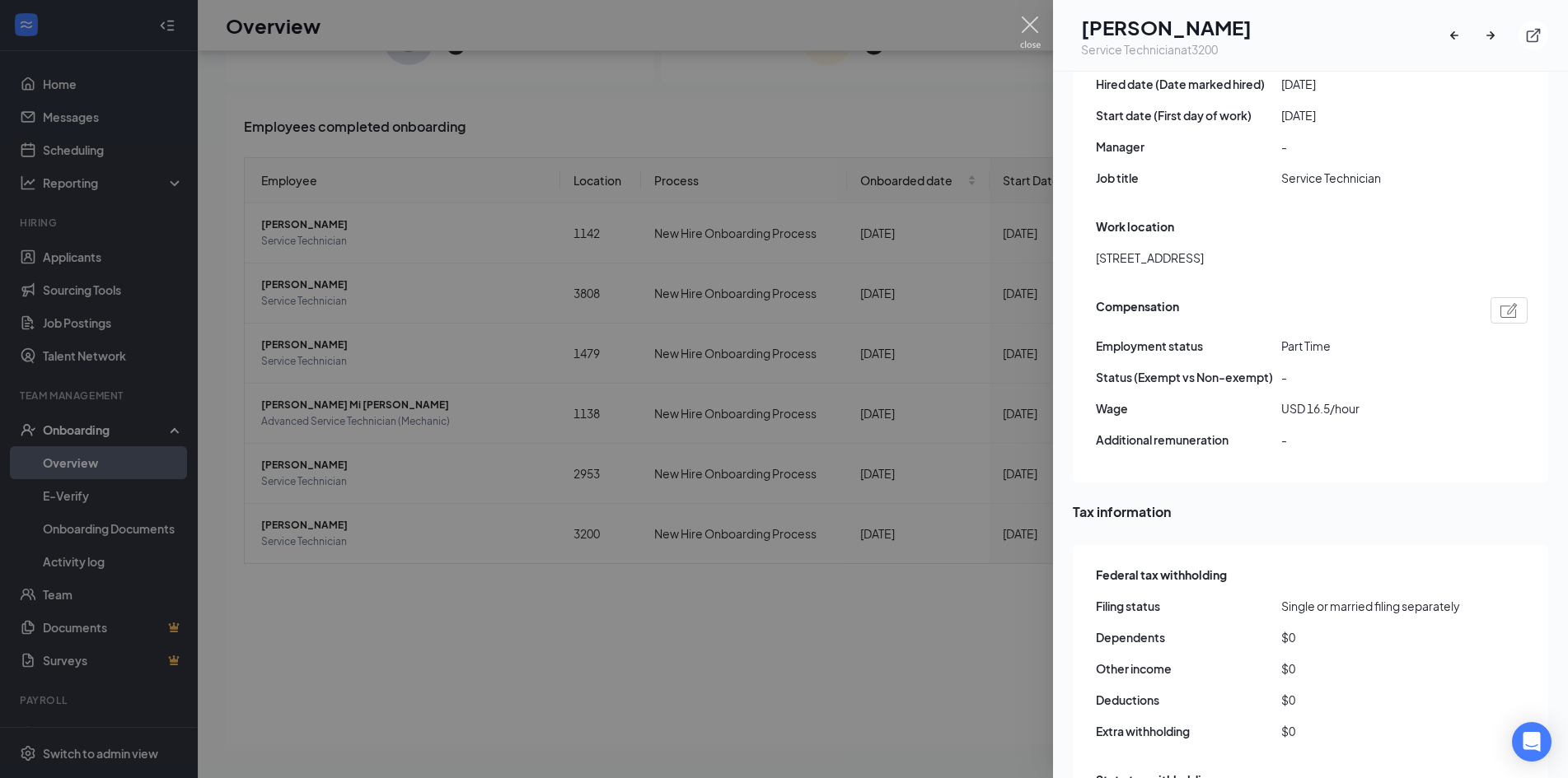
click at [1026, 27] on img at bounding box center [1030, 33] width 20 height 33
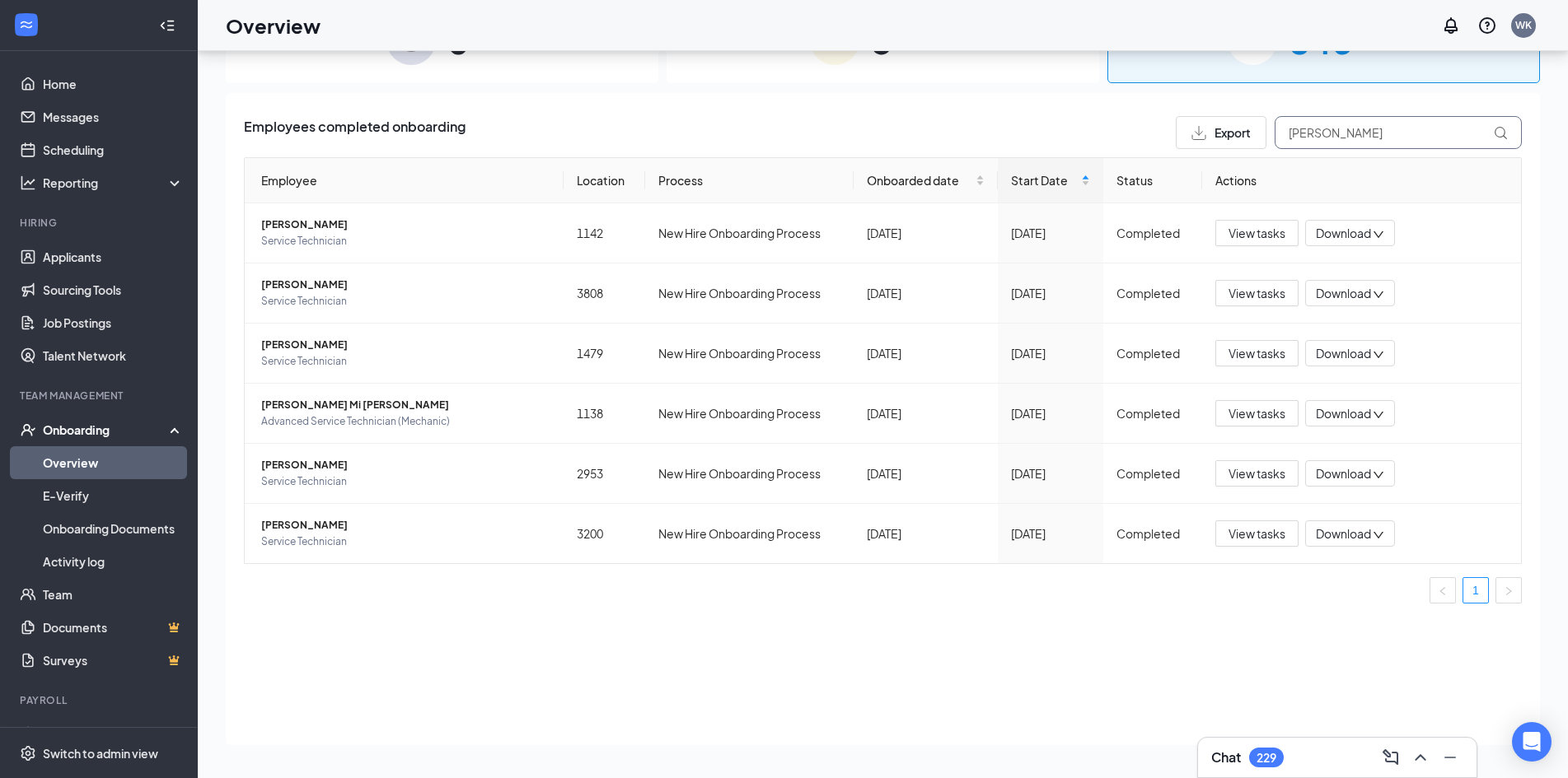
drag, startPoint x: 1376, startPoint y: 133, endPoint x: 1270, endPoint y: 163, distance: 110.2
click at [1270, 163] on div "Employees completed onboarding Export [PERSON_NAME] Location Process Onboarded …" at bounding box center [883, 366] width 1278 height 501
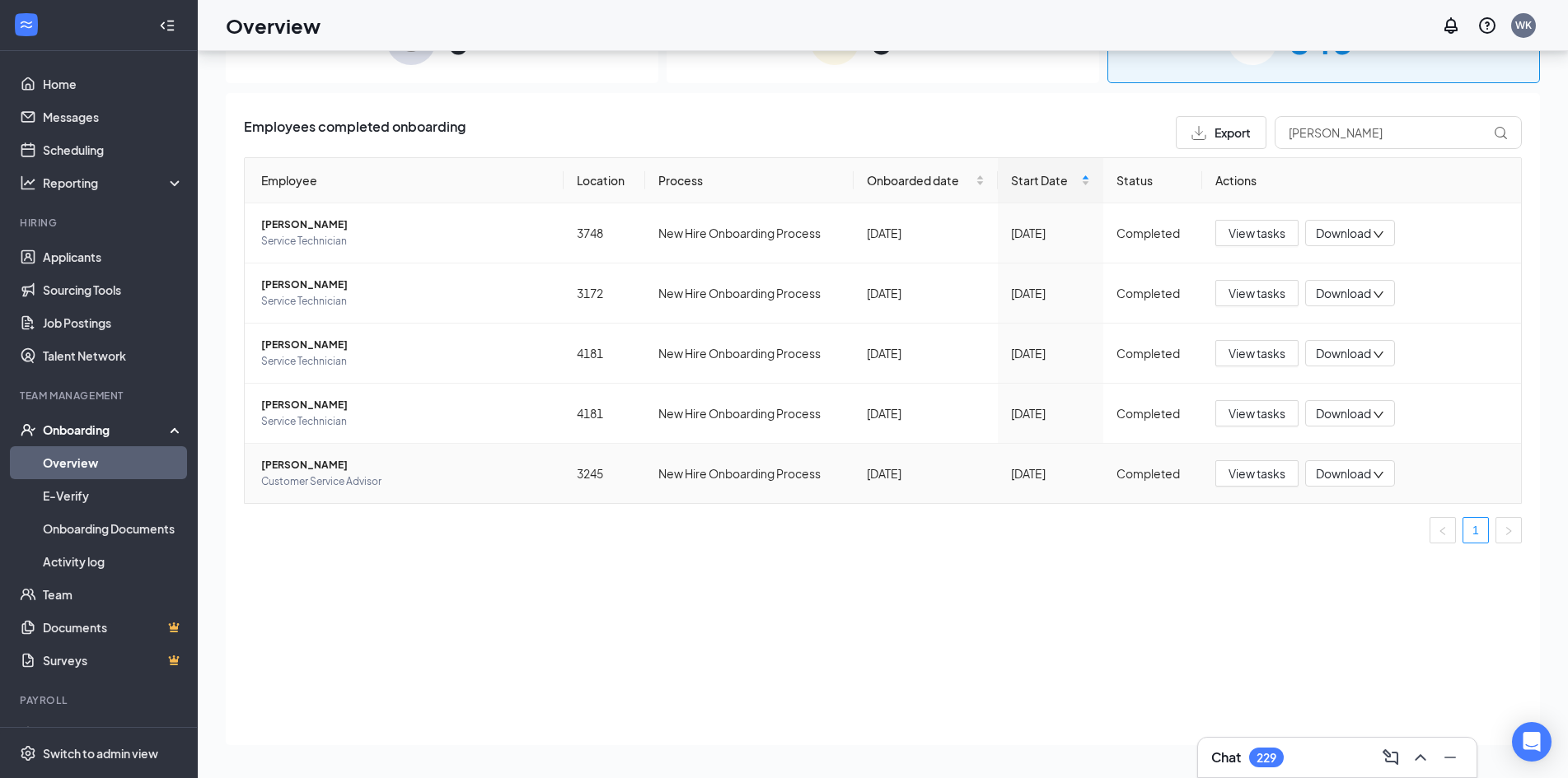
click at [322, 463] on span "[PERSON_NAME]" at bounding box center [405, 466] width 289 height 17
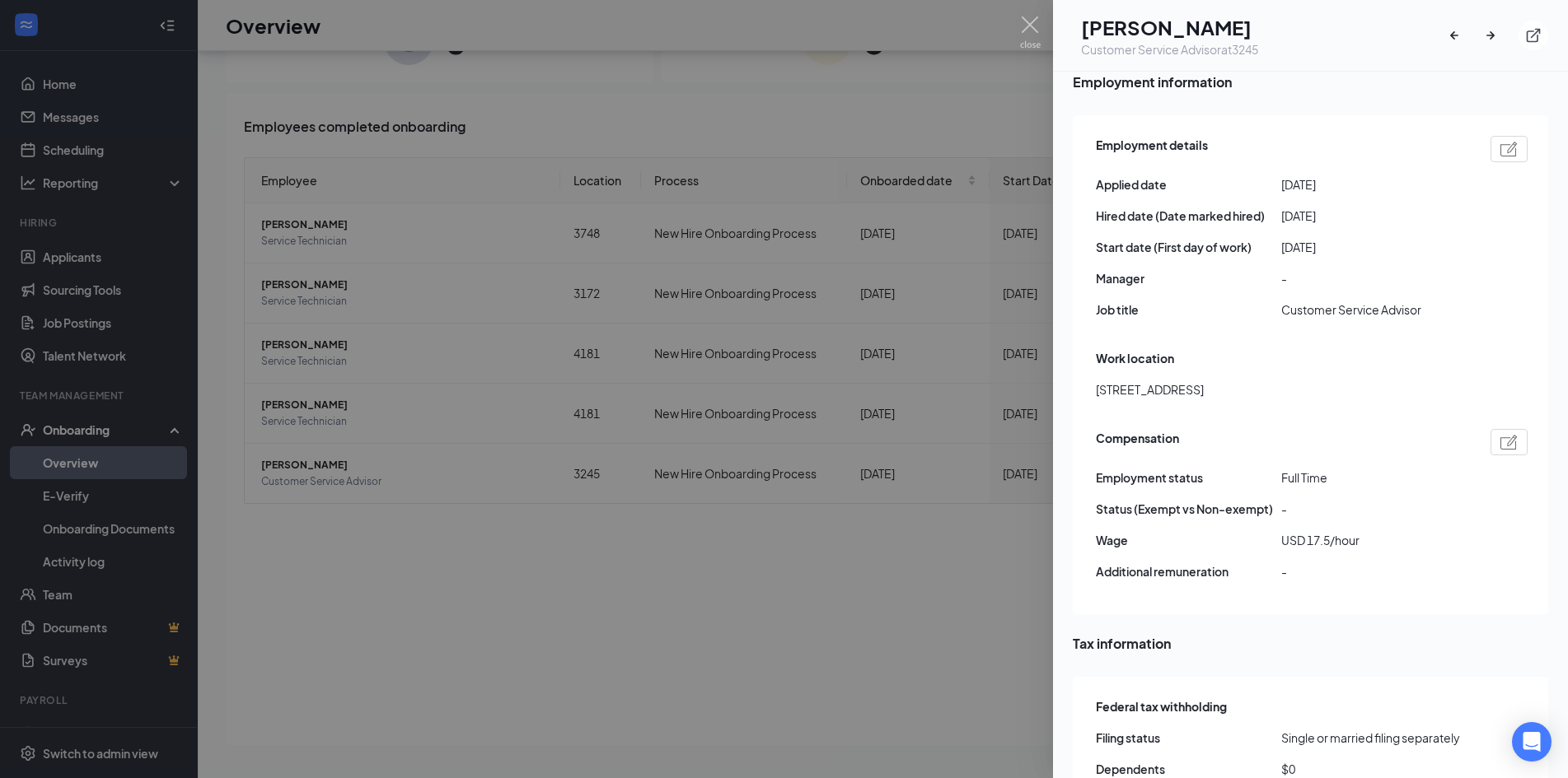
scroll to position [906, 0]
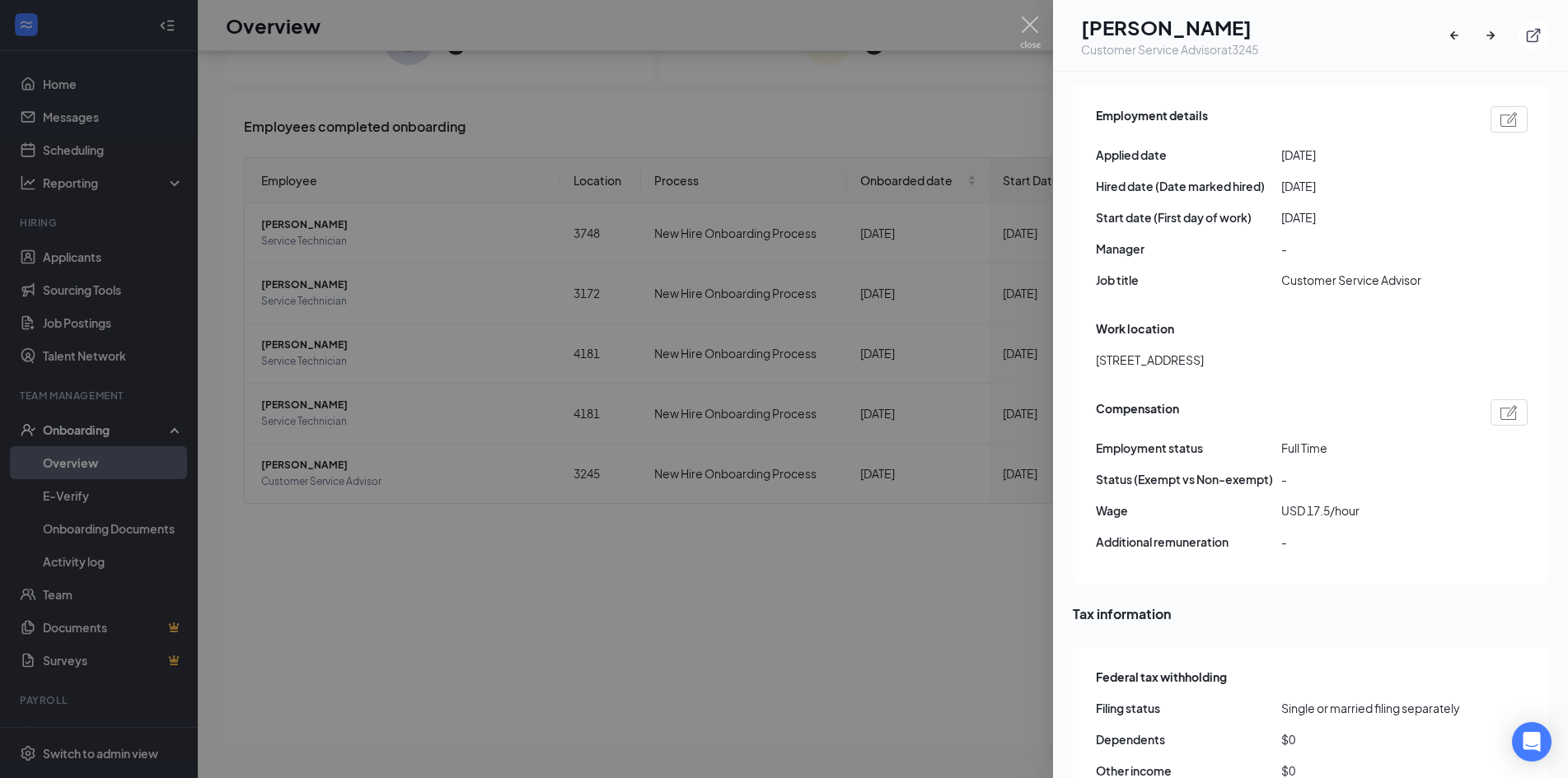
click at [1030, 14] on div at bounding box center [784, 389] width 1568 height 778
click at [1036, 33] on div "Overview WK" at bounding box center [876, 25] width 1356 height 51
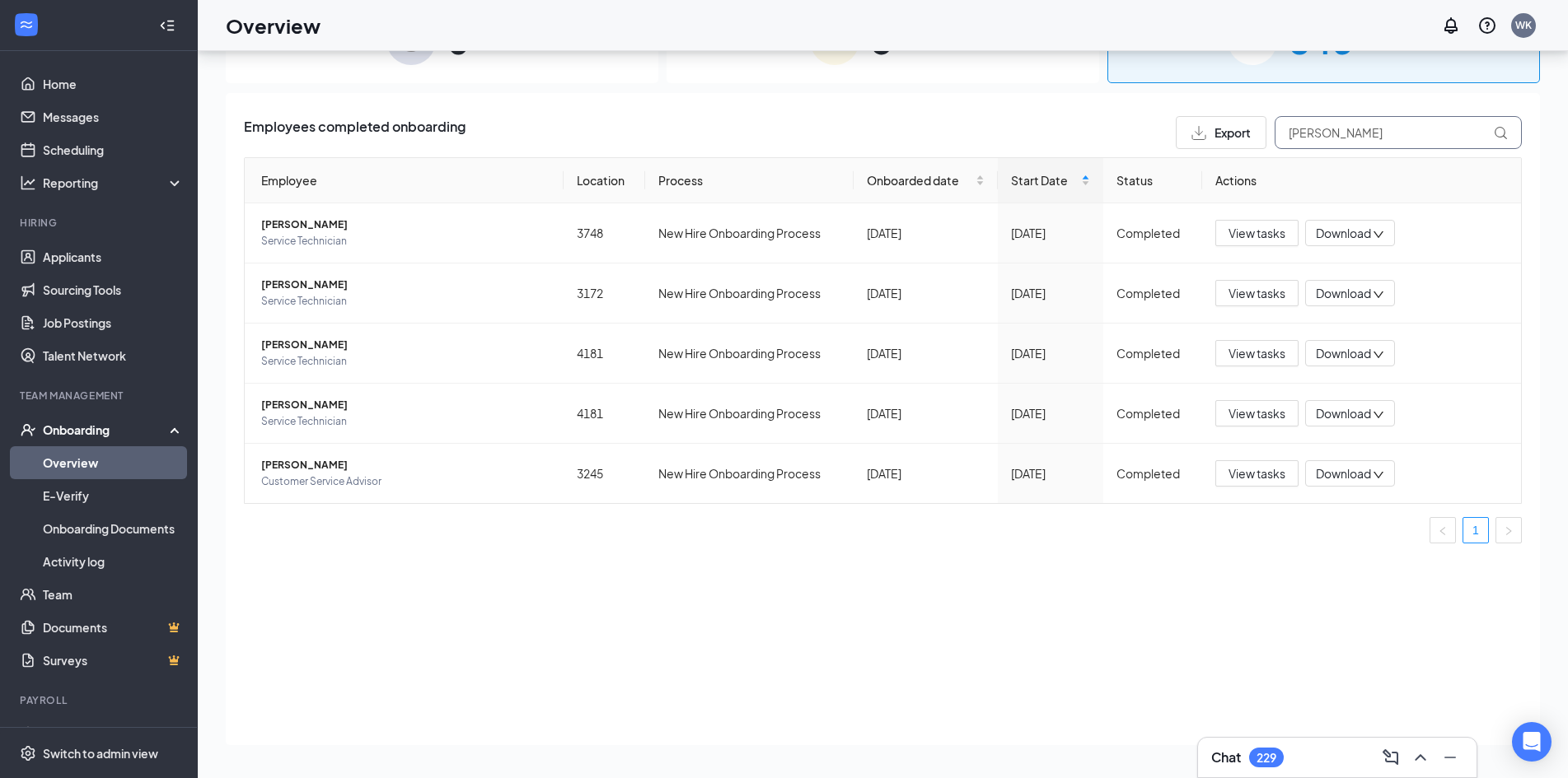
drag, startPoint x: 1327, startPoint y: 134, endPoint x: 1261, endPoint y: 151, distance: 68.2
click at [1261, 151] on div "Employees completed onboarding Export [PERSON_NAME] Employee Location Process O…" at bounding box center [883, 336] width 1278 height 441
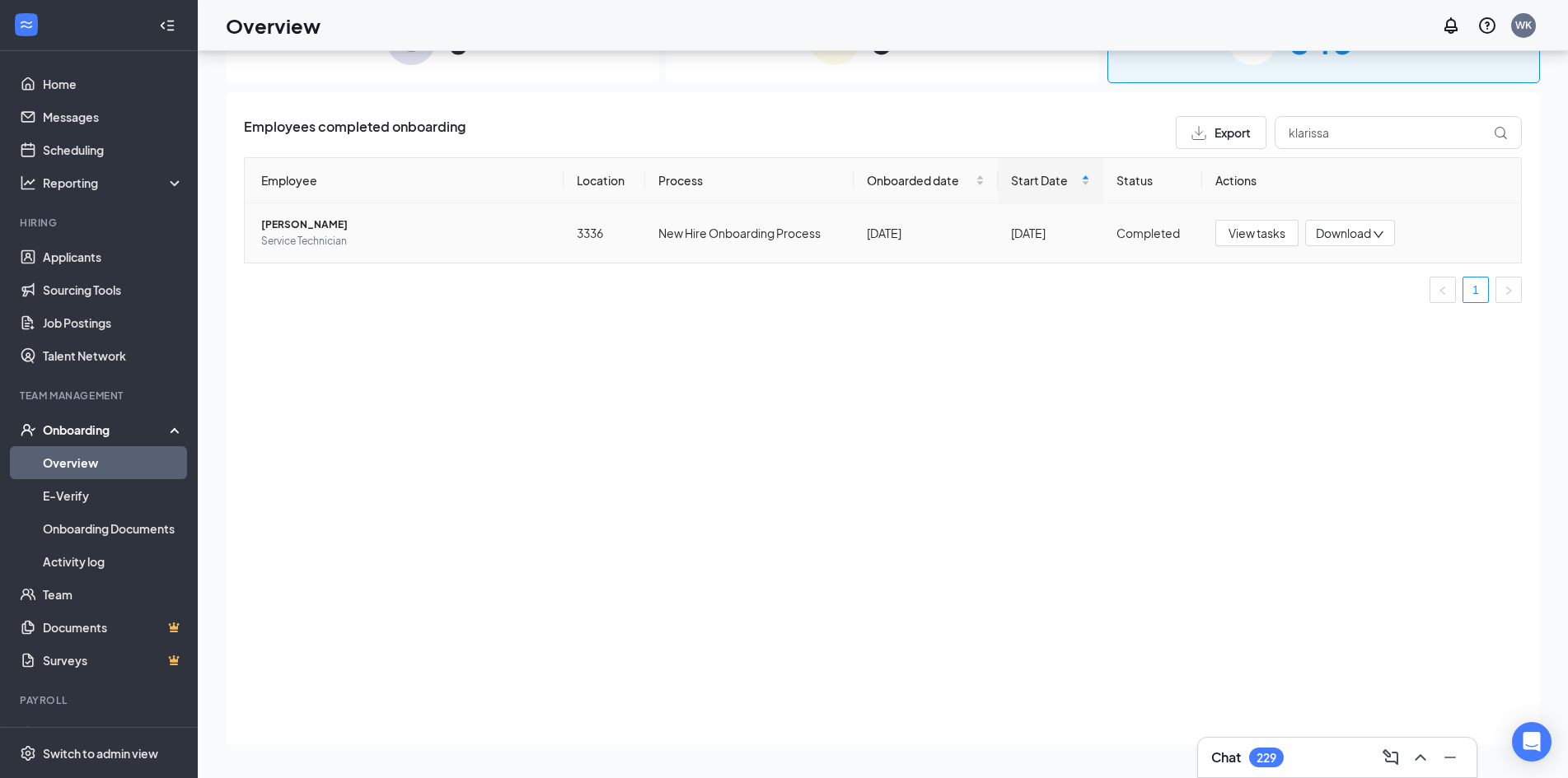
click at [287, 238] on span "Service Technician" at bounding box center [405, 242] width 289 height 17
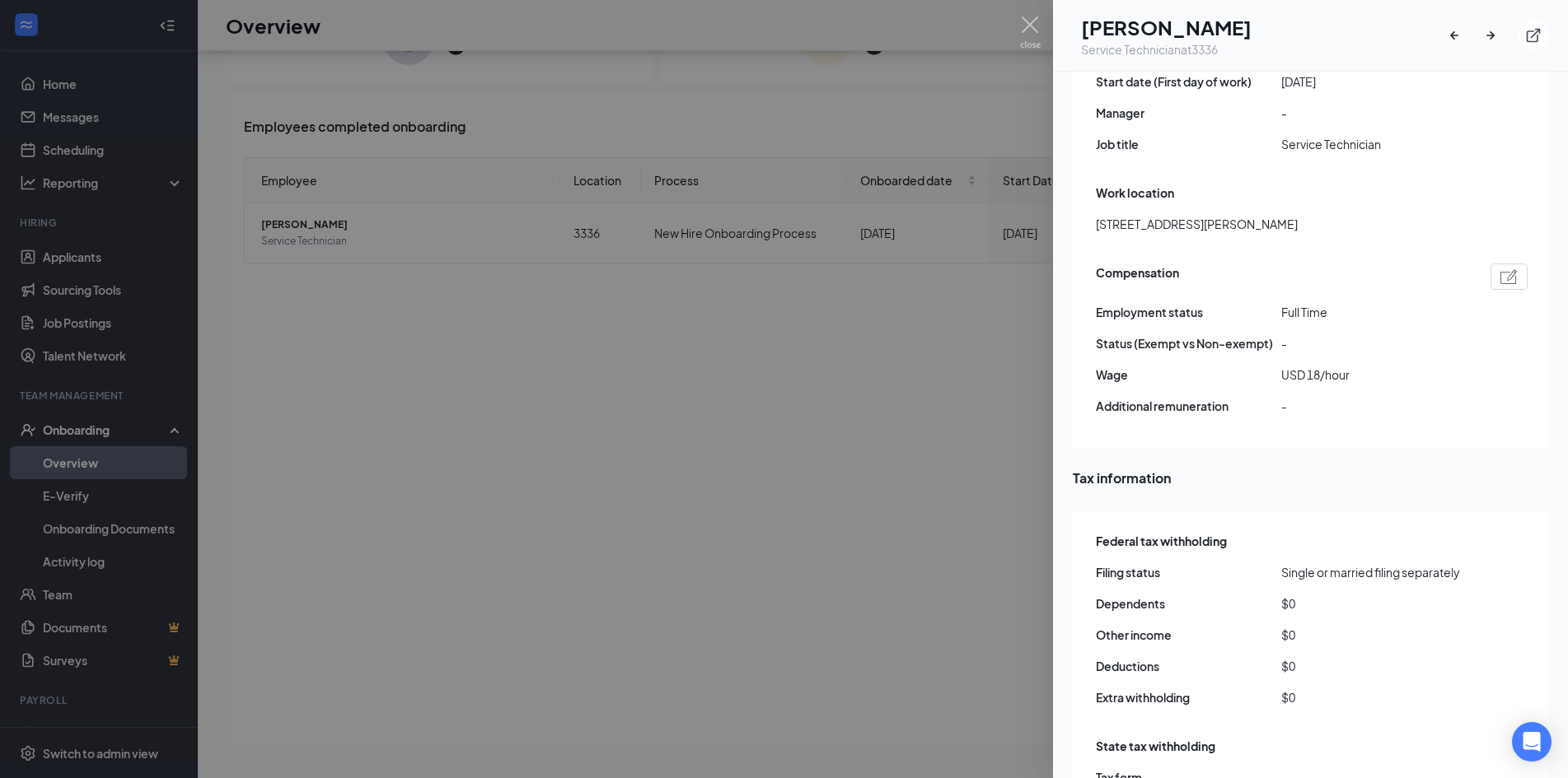
scroll to position [1090, 0]
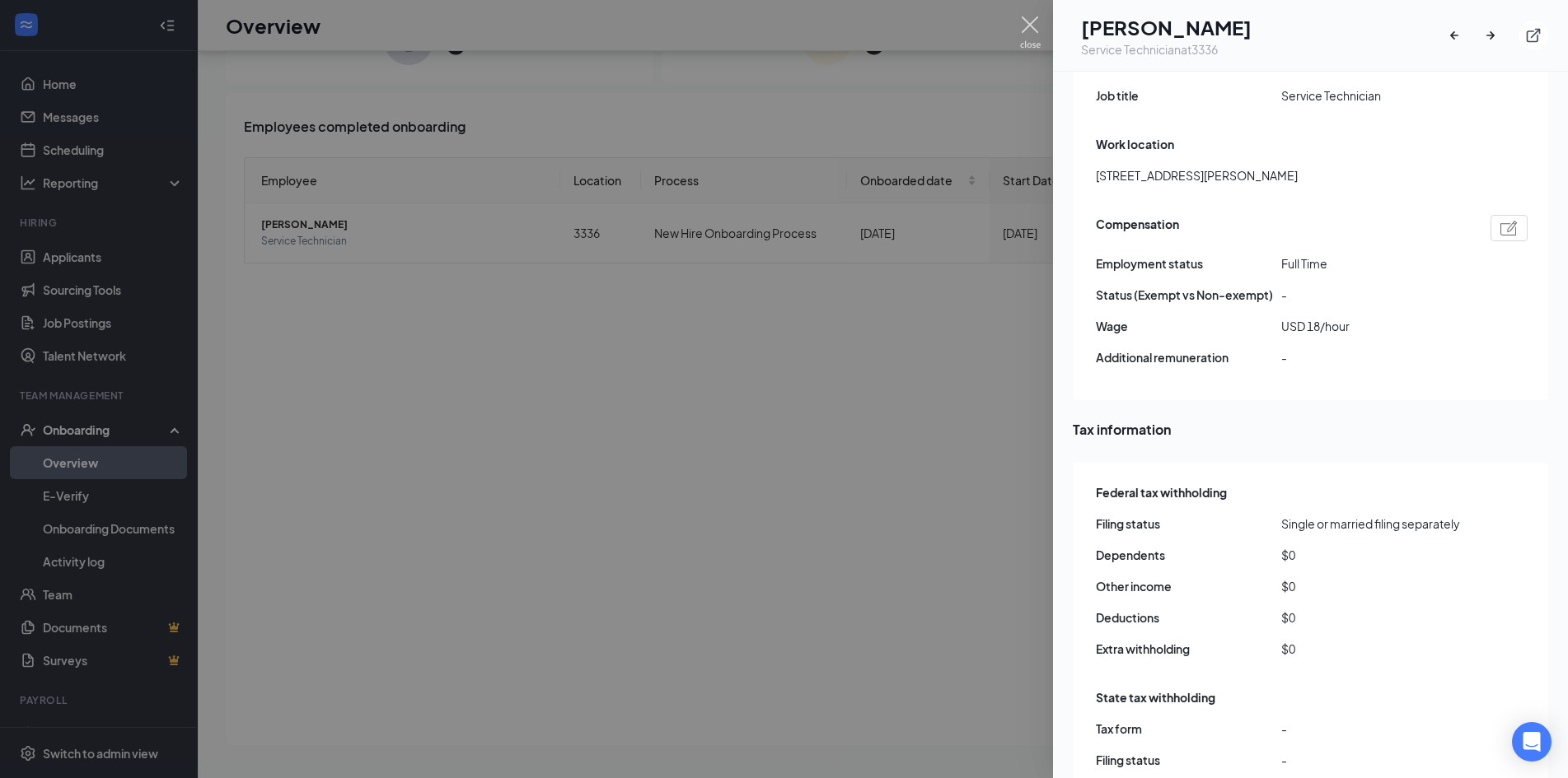
click at [1024, 23] on img at bounding box center [1030, 33] width 20 height 33
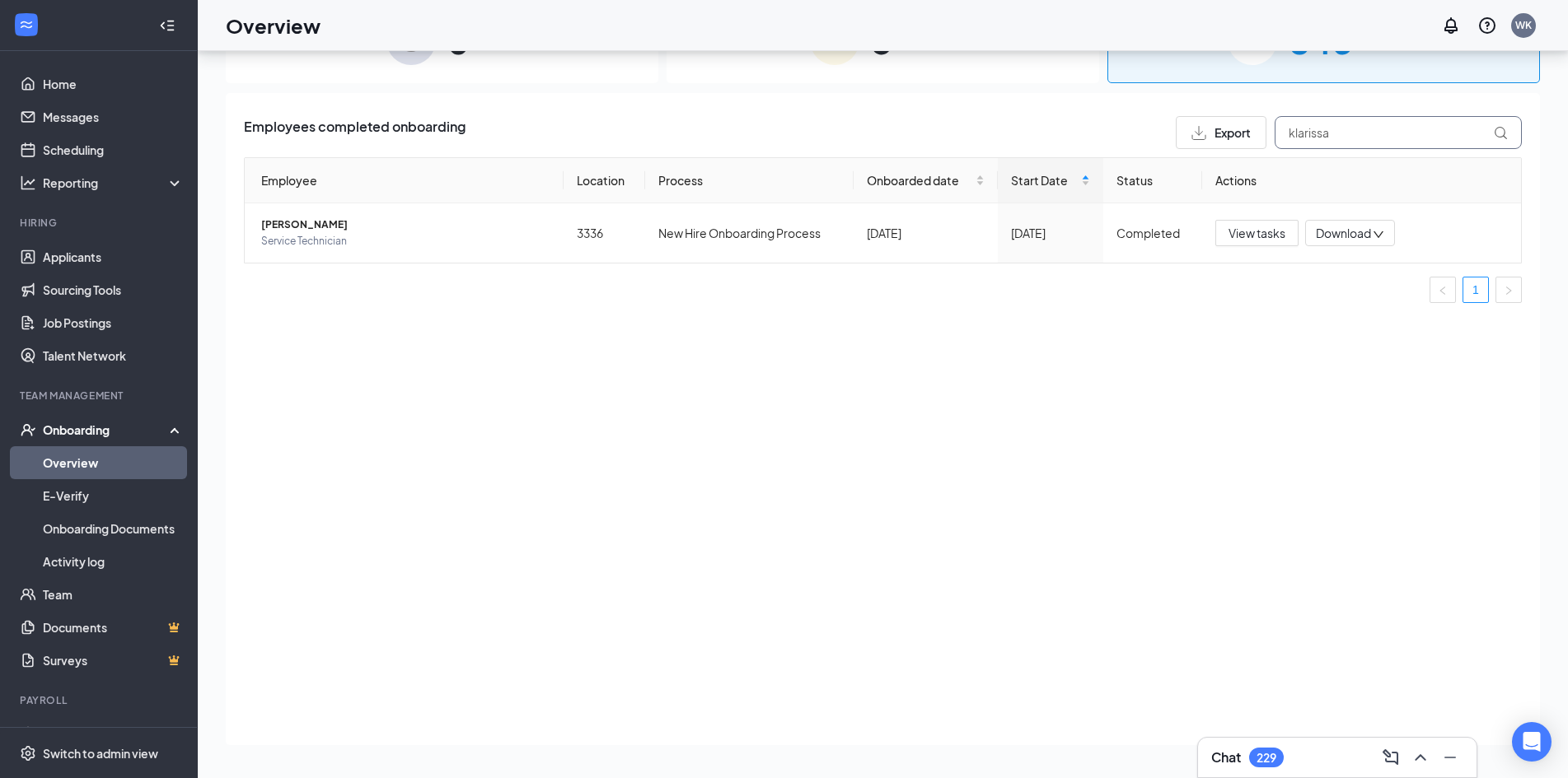
drag, startPoint x: 1330, startPoint y: 140, endPoint x: 1222, endPoint y: 155, distance: 109.0
click at [1216, 155] on div "Employees completed onboarding Export klarissa Employee Location Process Onboar…" at bounding box center [883, 216] width 1278 height 200
type input "april"
click at [299, 222] on span "[PERSON_NAME]" at bounding box center [405, 225] width 289 height 17
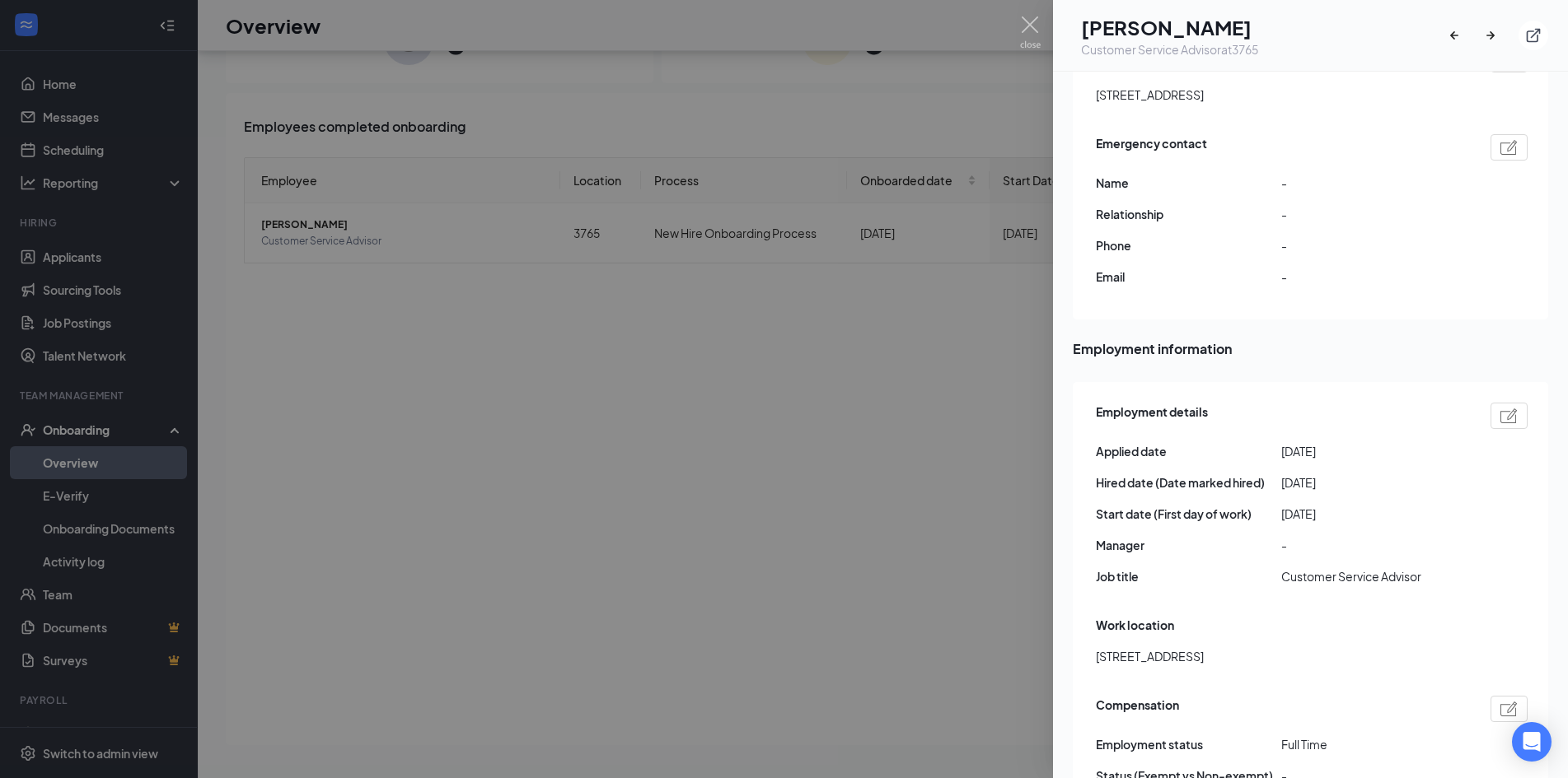
scroll to position [741, 0]
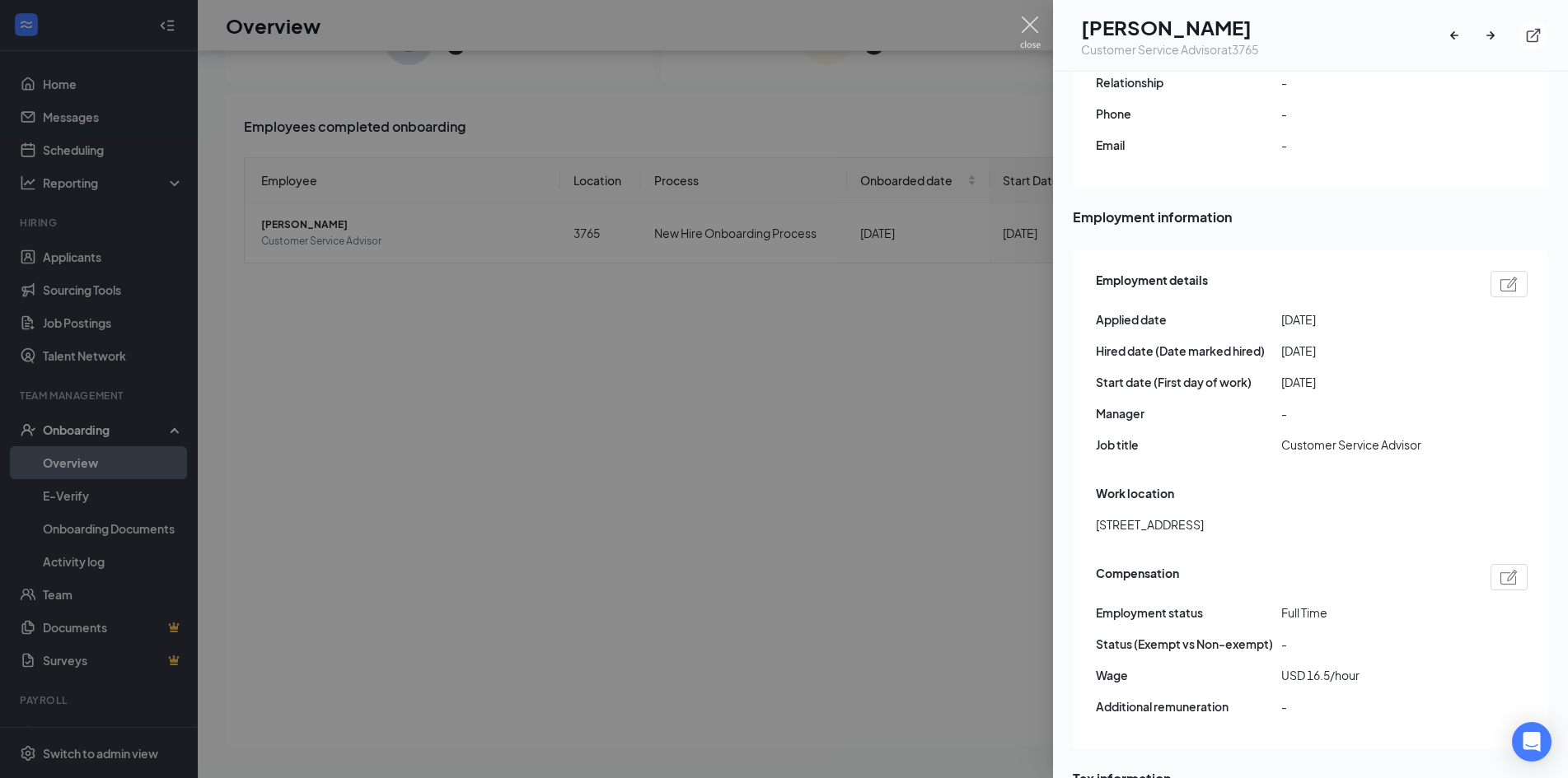
click at [1029, 19] on img at bounding box center [1030, 33] width 20 height 33
